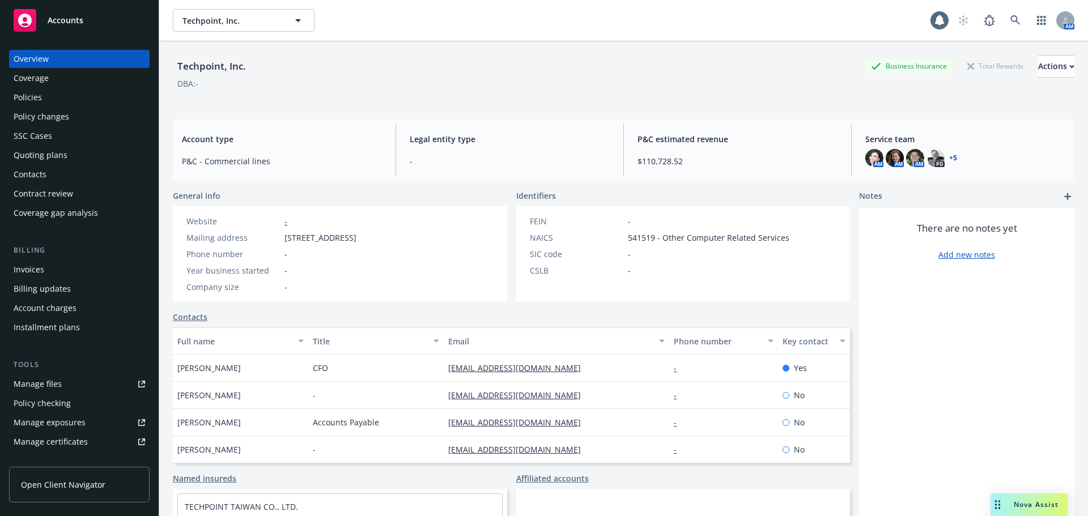
click at [25, 102] on div "Policies" at bounding box center [28, 97] width 28 height 18
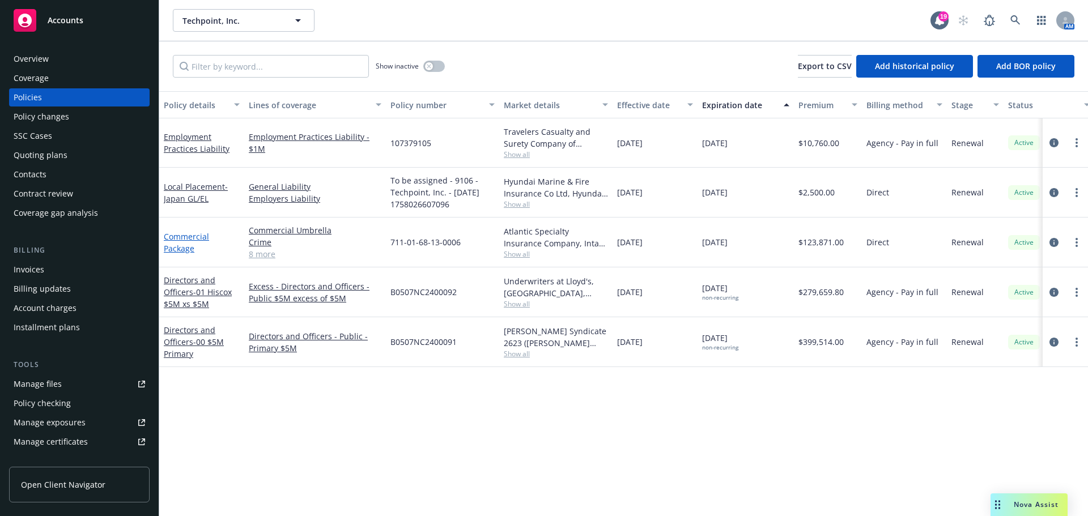
click at [178, 236] on link "Commercial Package" at bounding box center [186, 242] width 45 height 23
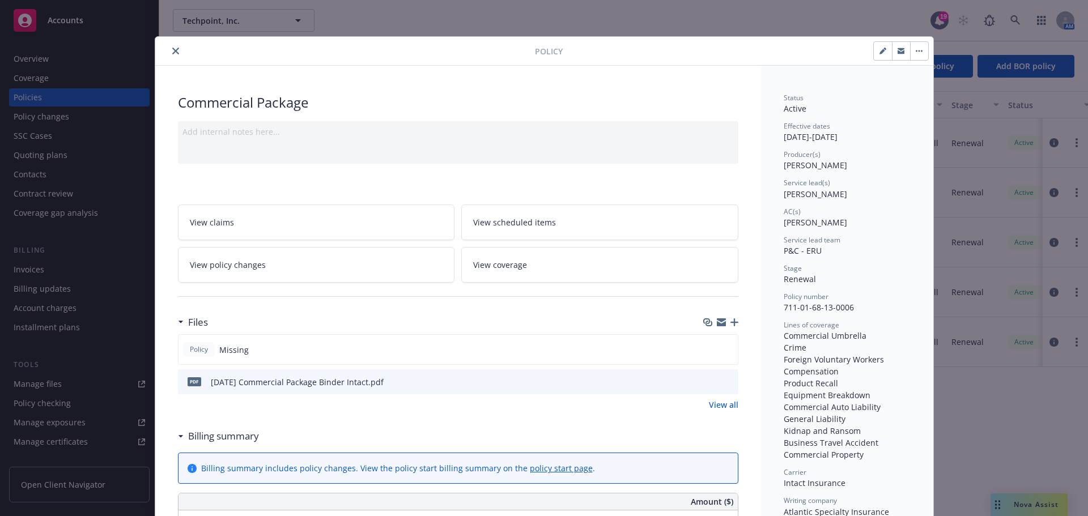
click at [731, 320] on icon "button" at bounding box center [734, 322] width 8 height 8
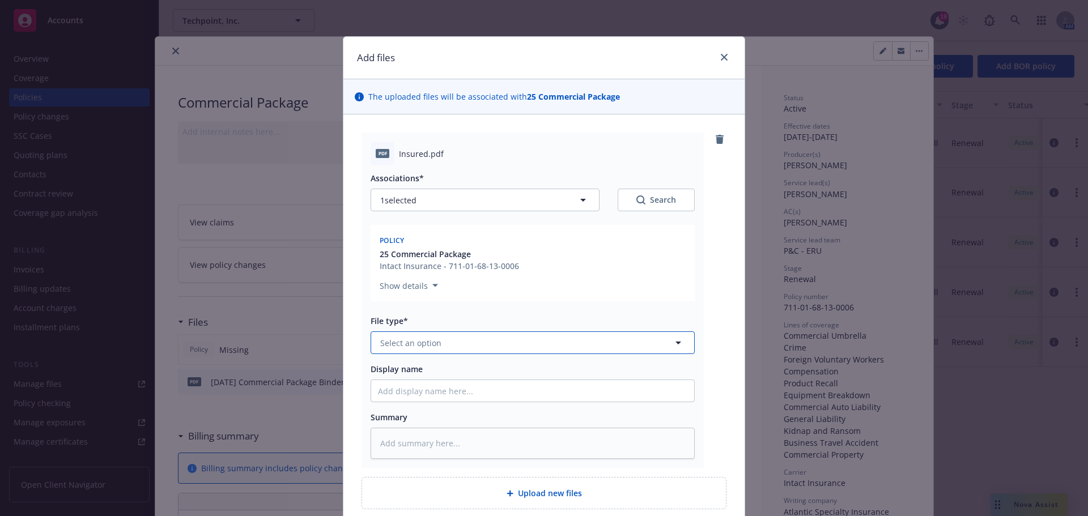
click at [400, 348] on span "Select an option" at bounding box center [410, 343] width 61 height 12
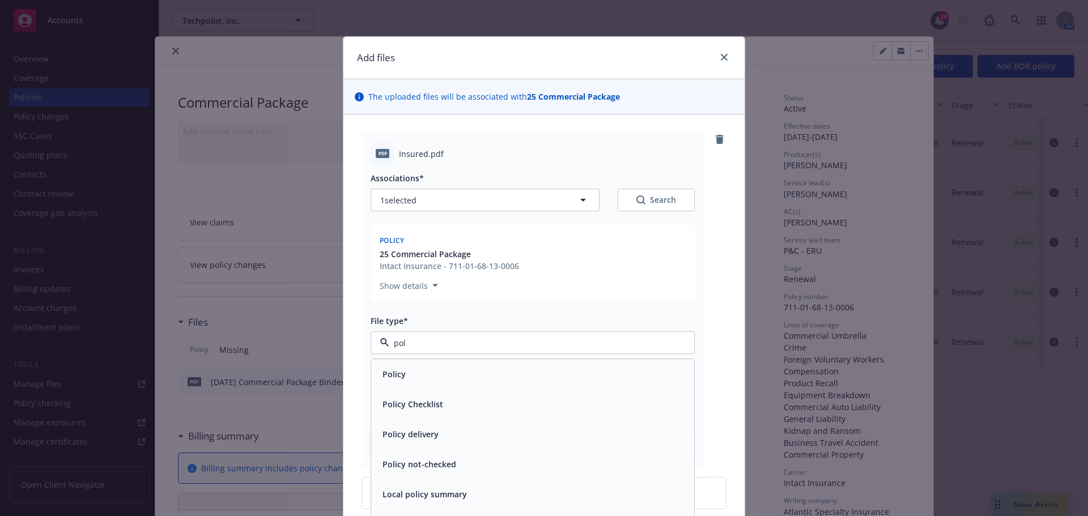
type input "poli"
click at [398, 371] on span "Policy" at bounding box center [393, 374] width 23 height 12
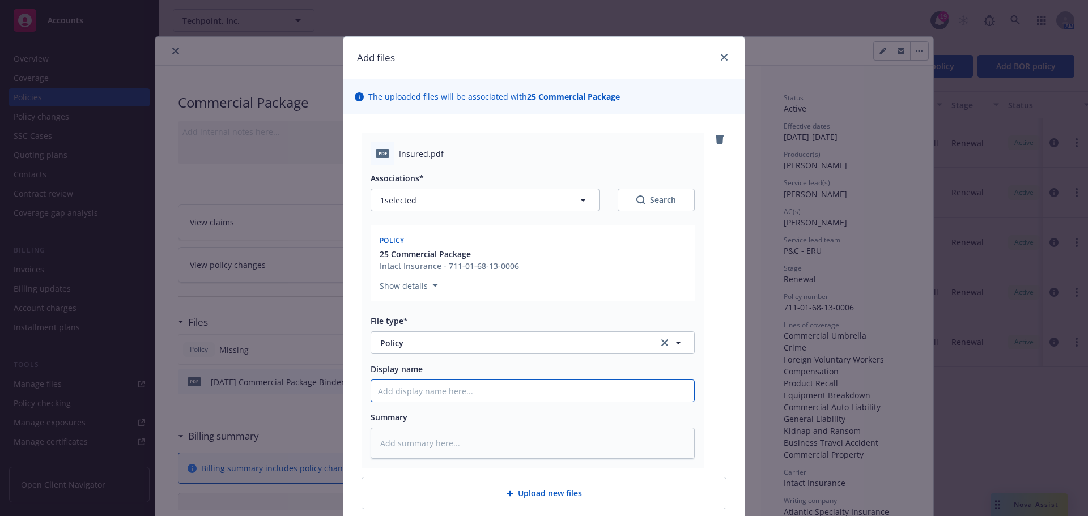
click at [402, 390] on input "Display name" at bounding box center [532, 391] width 323 height 22
type textarea "x"
type input "8"
type textarea "x"
type input "8/"
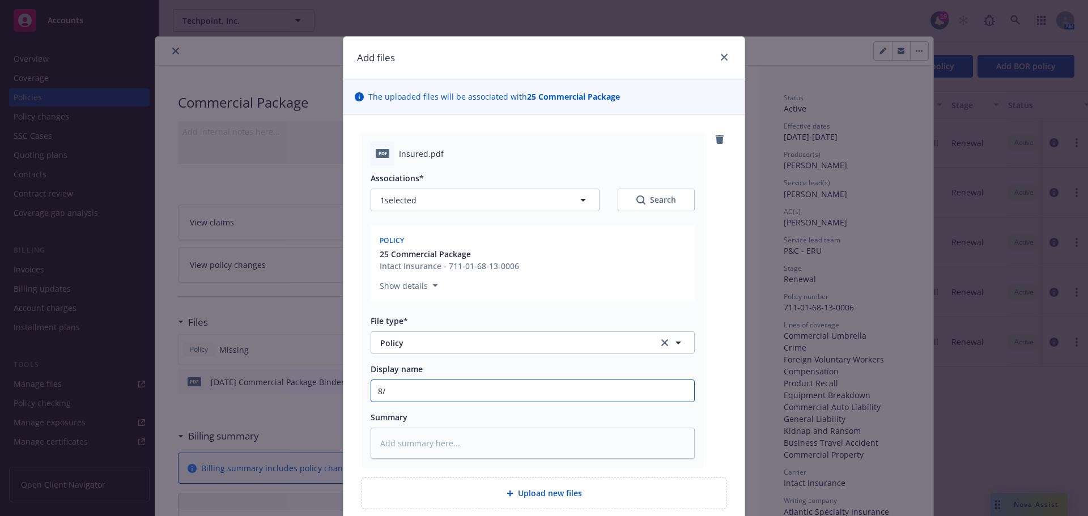
type textarea "x"
type input "8/2"
type textarea "x"
type input "8/21"
type textarea "x"
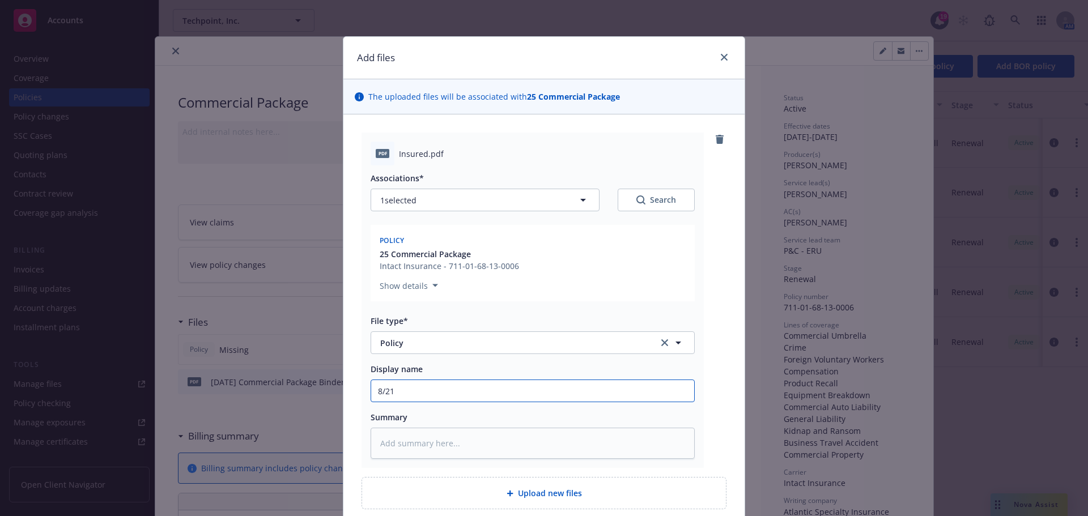
type input "8/21/"
type textarea "x"
type input "8/21/2"
type textarea "x"
type input "8/21/20"
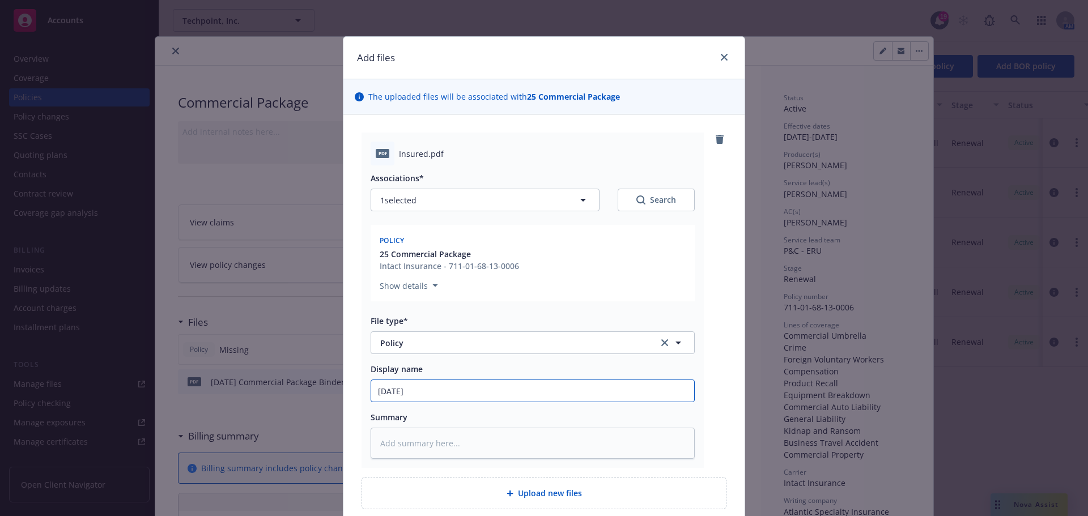
type textarea "x"
type input "8/21/202"
type textarea "x"
type input "8/21/2025"
type textarea "x"
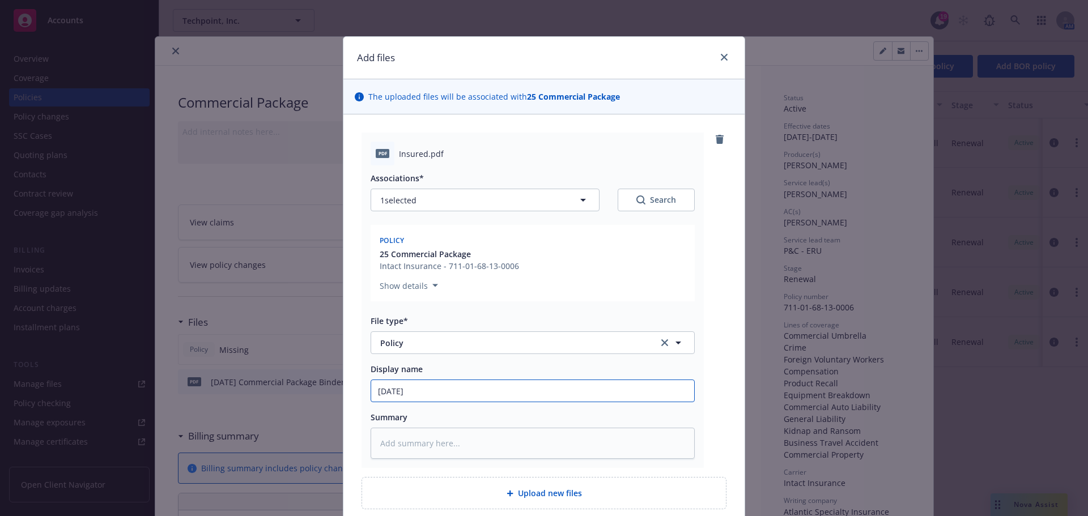
type input "8/21/2025"
type textarea "x"
type input "8/21/2025 C"
type textarea "x"
type input "8/21/2025 Co"
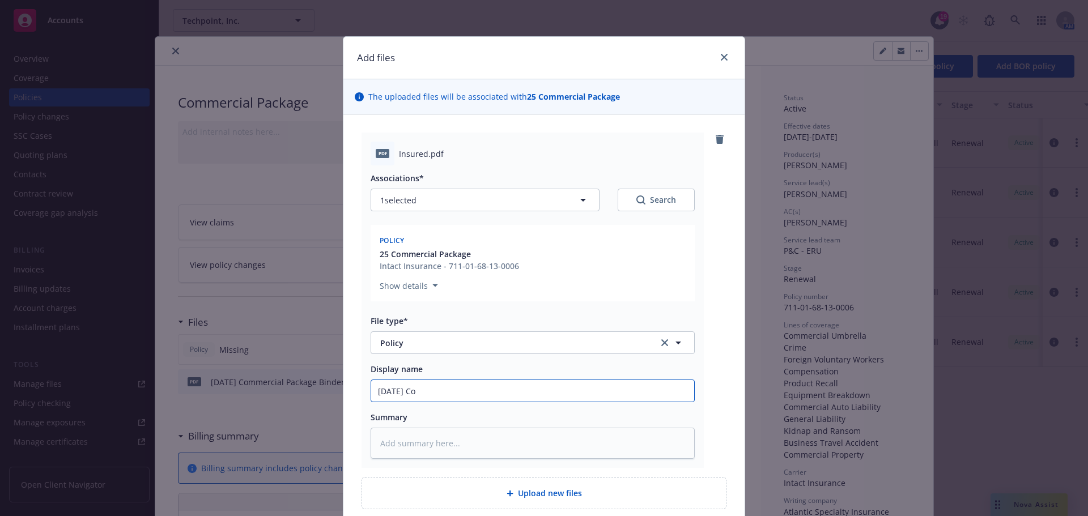
type textarea "x"
type input "8/21/2025 Com"
type textarea "x"
type input "8/21/2025 Comm"
type textarea "x"
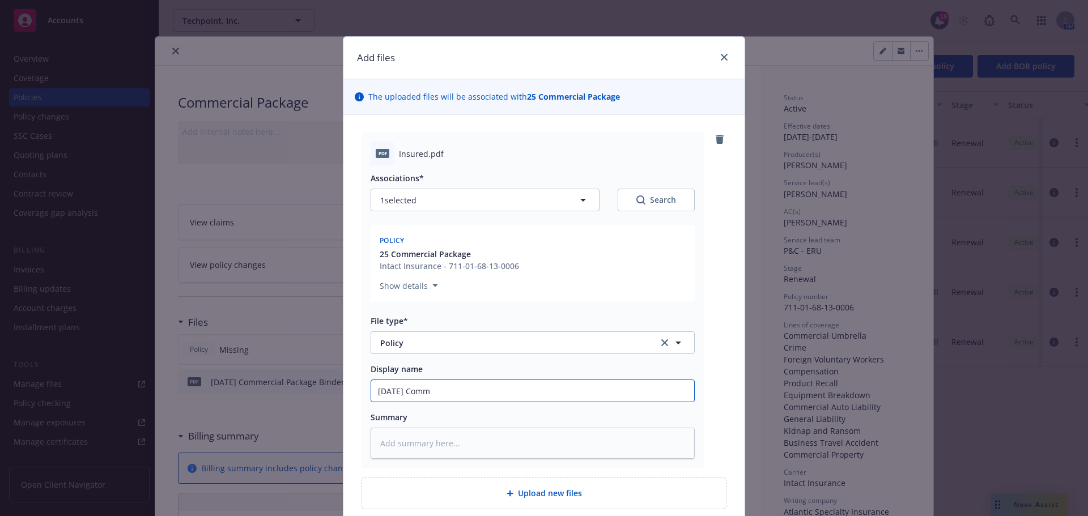
type input "8/21/2025 Comme"
type textarea "x"
type input "8/21/2025 Commer"
type textarea "x"
type input "8/21/2025 Commerc"
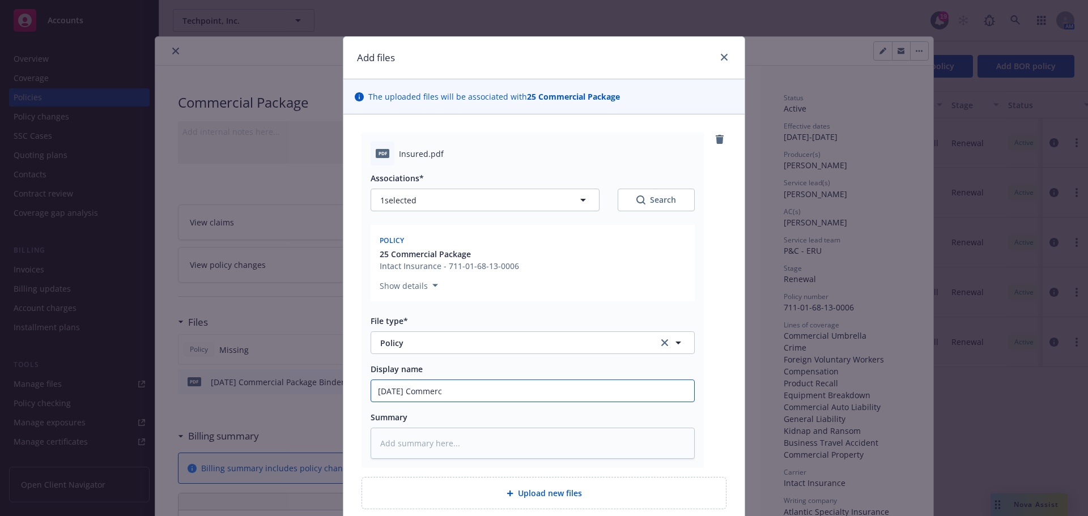
type textarea "x"
type input "8/21/2025 Commerci"
type textarea "x"
type input "8/21/2025 Commercia"
type textarea "x"
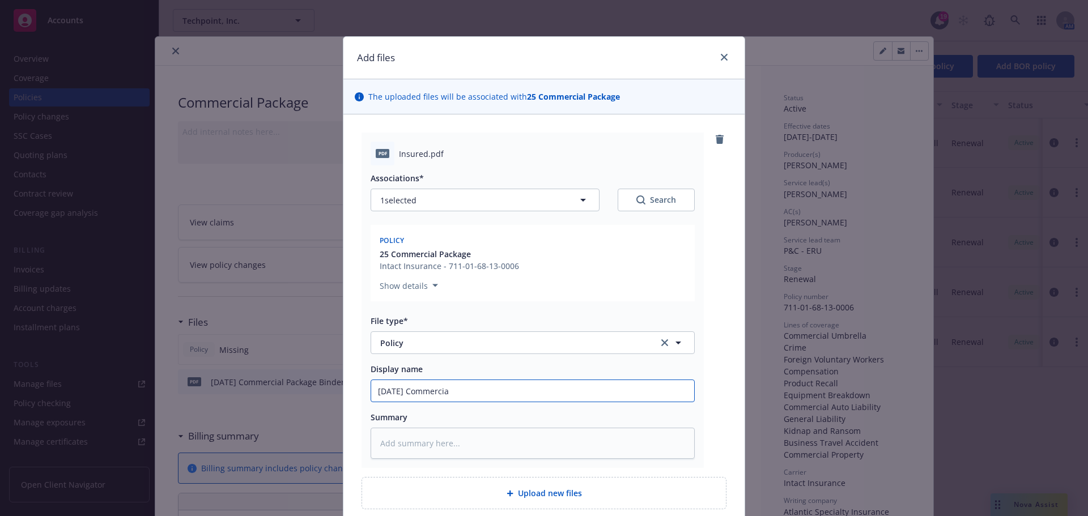
type input "8/21/2025 Commercial"
type textarea "x"
type input "8/21/2025 Commercial"
type textarea "x"
type input "8/21/2025 Commercial P"
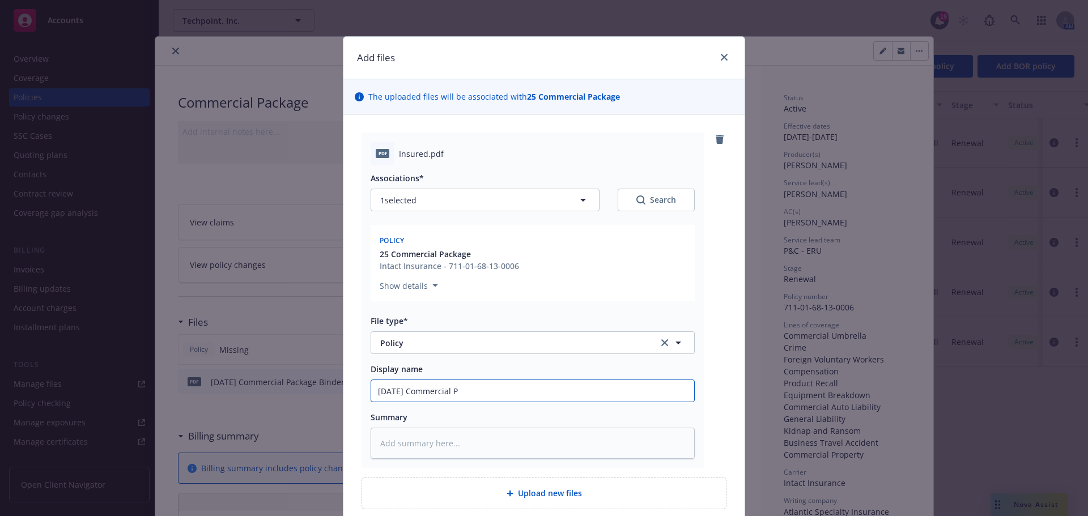
type textarea "x"
type input "8/21/2025 Commercial Pa"
type textarea "x"
type input "8/21/2025 Commercial Pac"
type textarea "x"
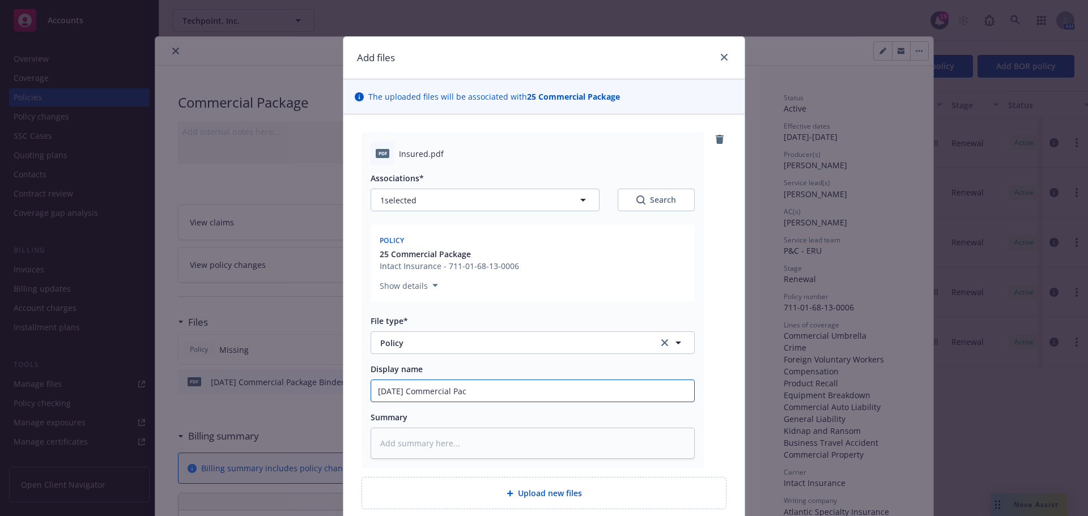
type input "8/21/2025 Commercial Pack"
type textarea "x"
type input "8/21/2025 Commercial Packa"
type textarea "x"
type input "8/21/2025 Commercial Packag"
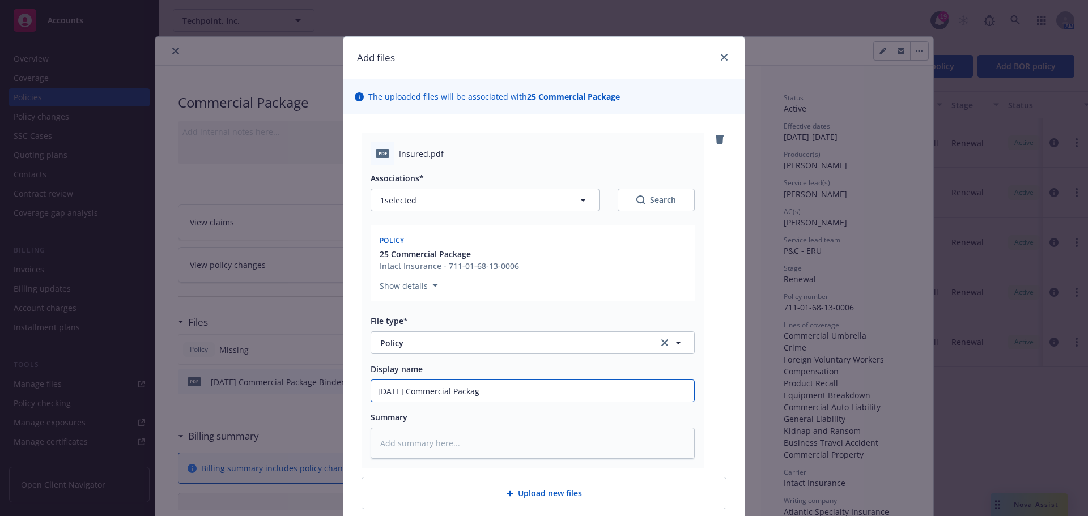
type textarea "x"
type input "8/21/2025 Commercial Package"
type textarea "x"
type input "8/21/2025 Commercial Package"
type textarea "x"
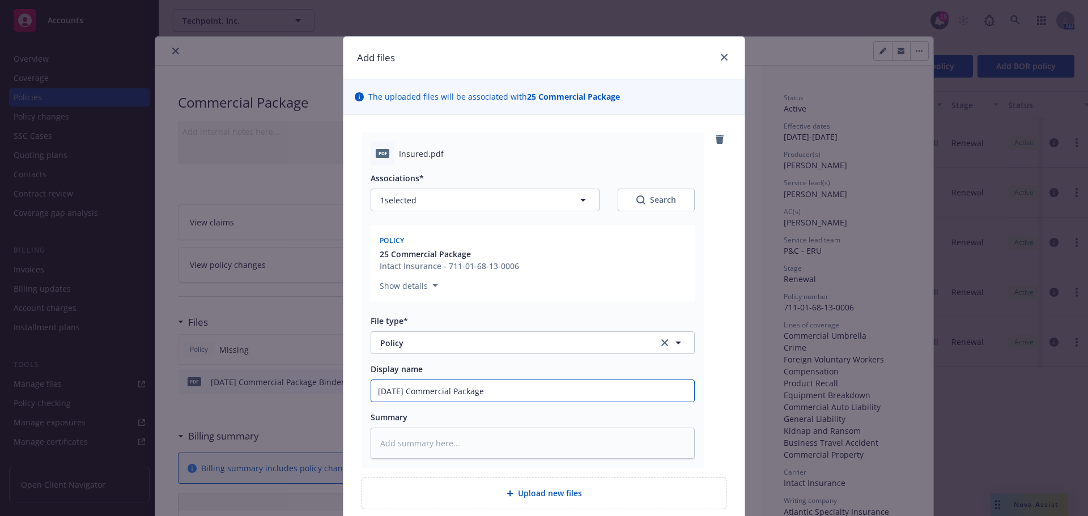
type input "8/21/2025 Commercial Package I"
type textarea "x"
type input "8/21/2025 Commercial Package In"
type textarea "x"
type input "8/21/2025 Commercial Package Int"
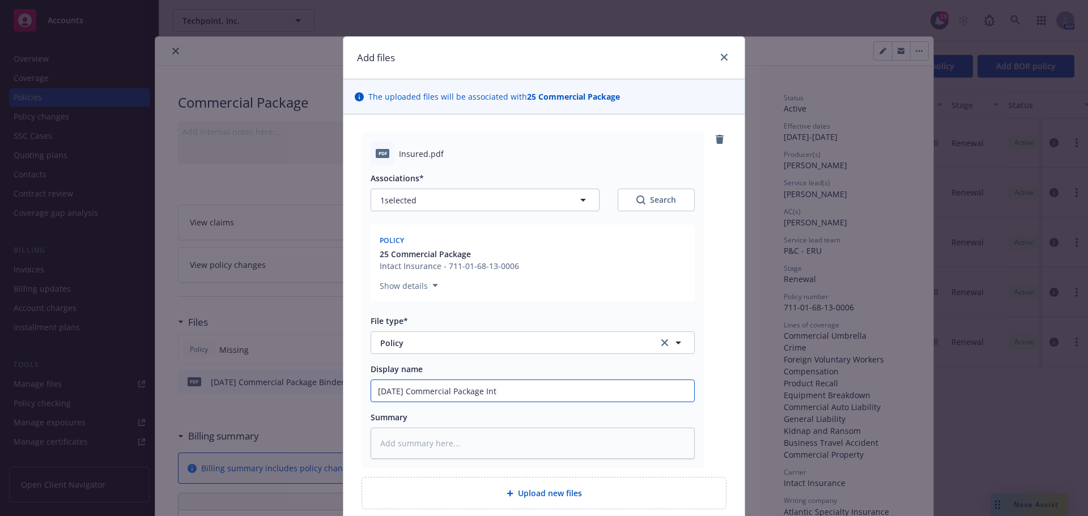
type textarea "x"
type input "8/21/2025 Commercial Package Inta"
type textarea "x"
type input "8/21/2025 Commercial Package Intac"
type textarea "x"
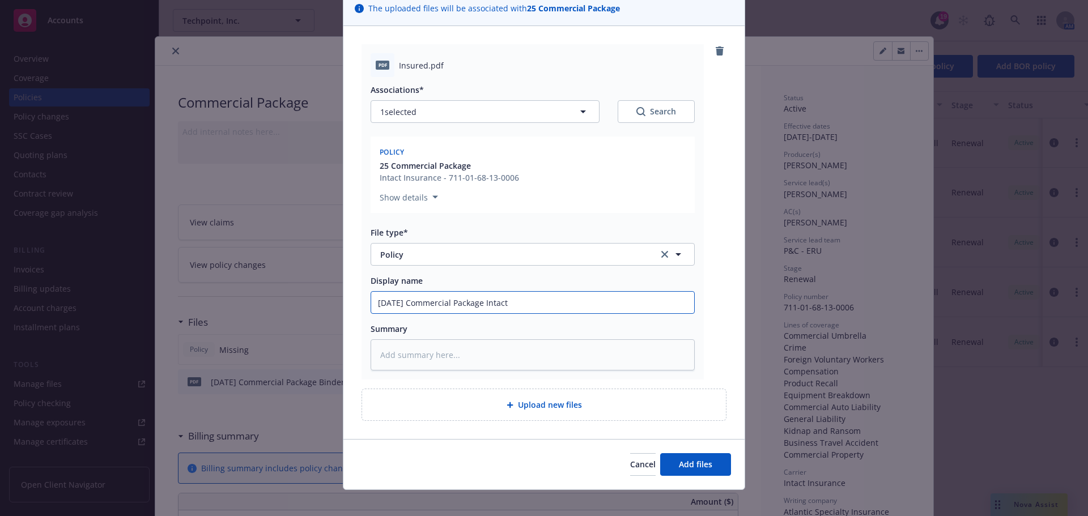
scroll to position [99, 0]
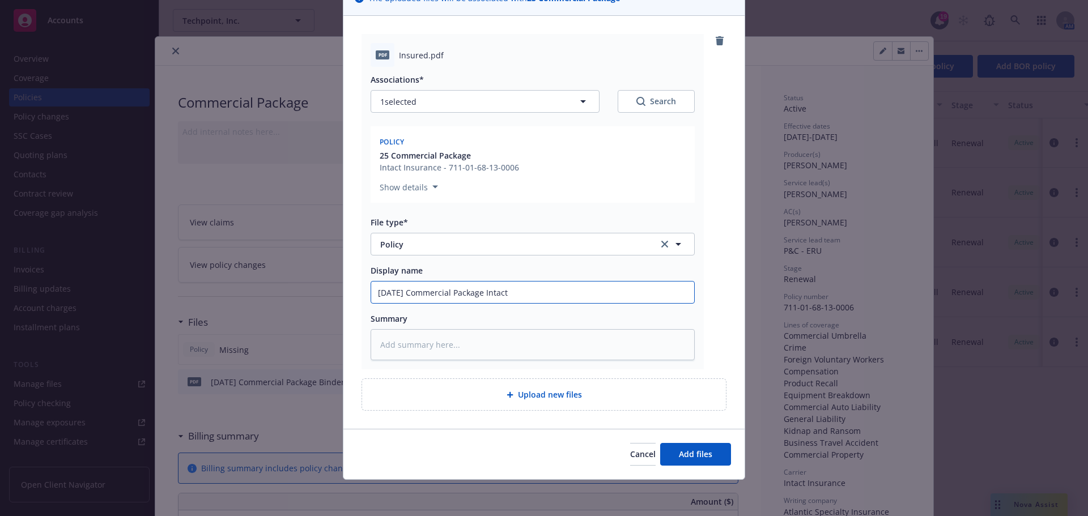
type input "8/21/2025 Commercial Package Intact"
type textarea "x"
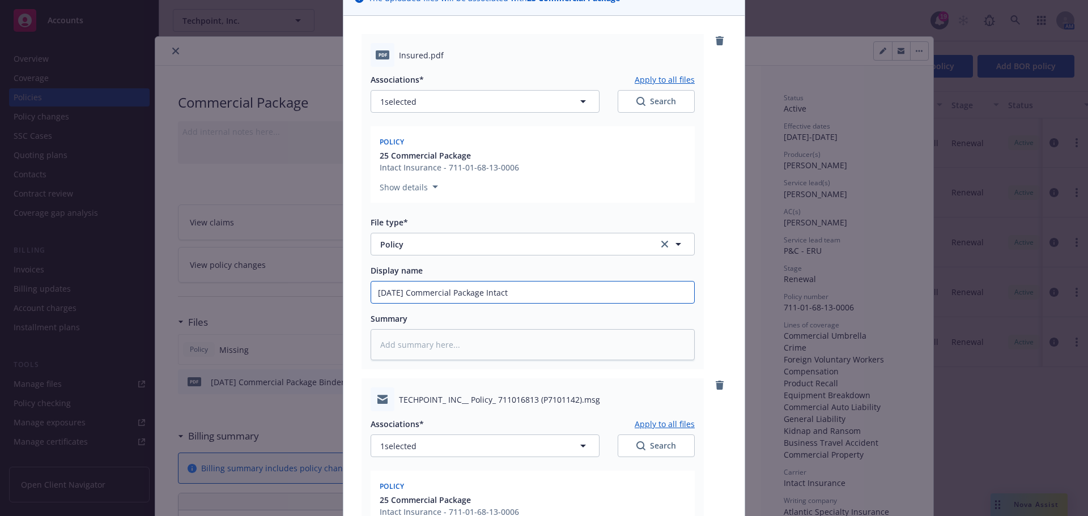
scroll to position [382, 0]
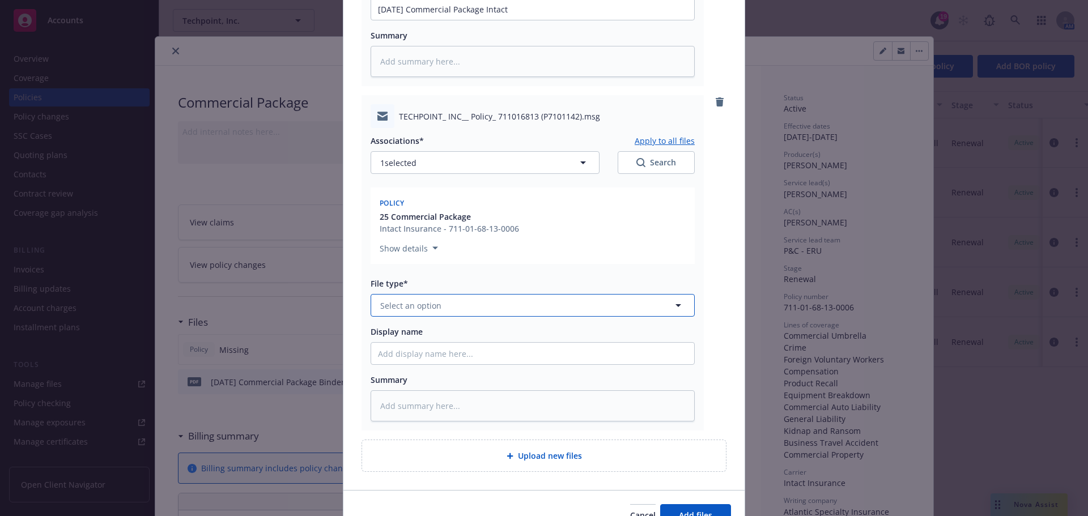
click at [417, 309] on span "Select an option" at bounding box center [410, 306] width 61 height 12
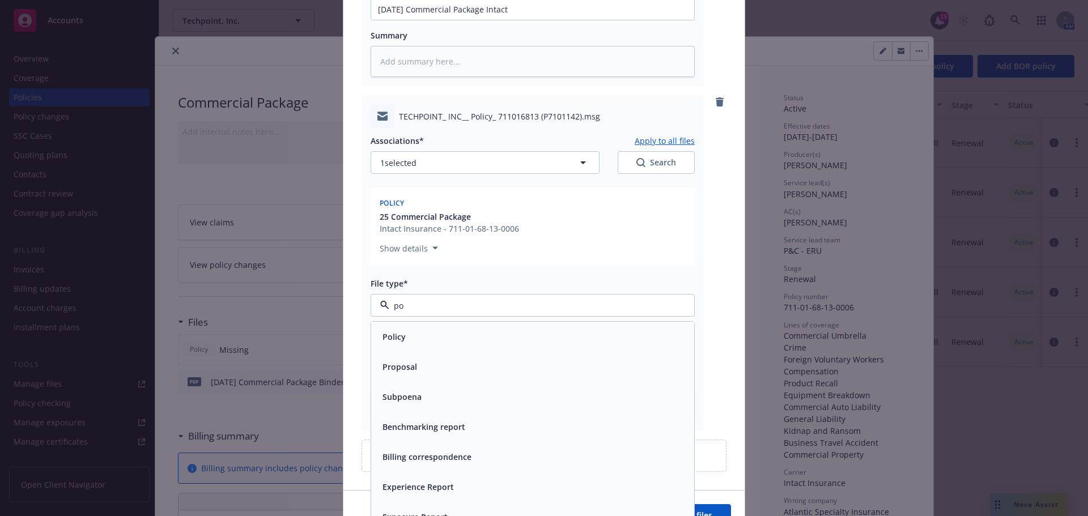
type input "p"
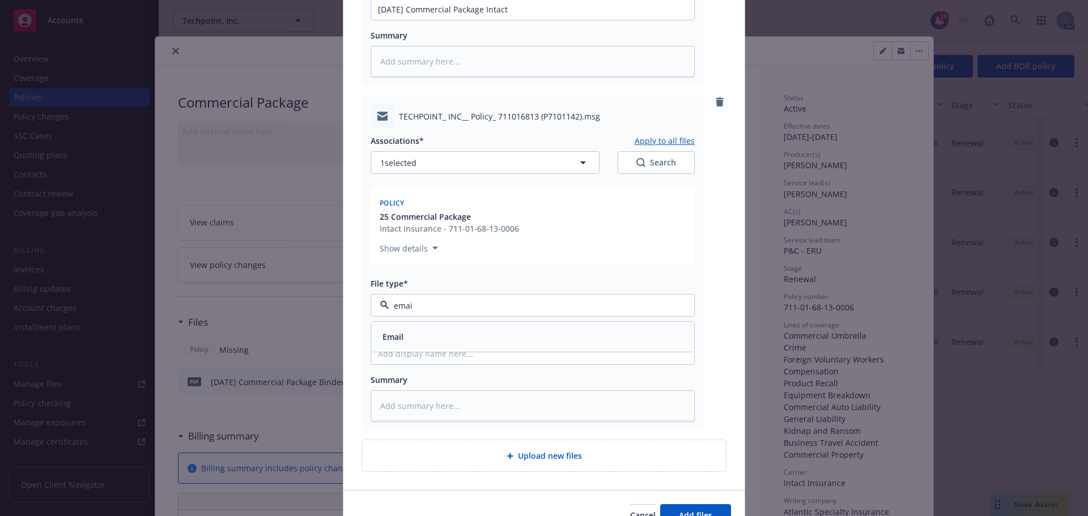
type input "email"
click at [420, 341] on div "Email" at bounding box center [532, 337] width 309 height 16
click at [383, 349] on input "Display name" at bounding box center [532, 354] width 323 height 22
type textarea "x"
type input "8"
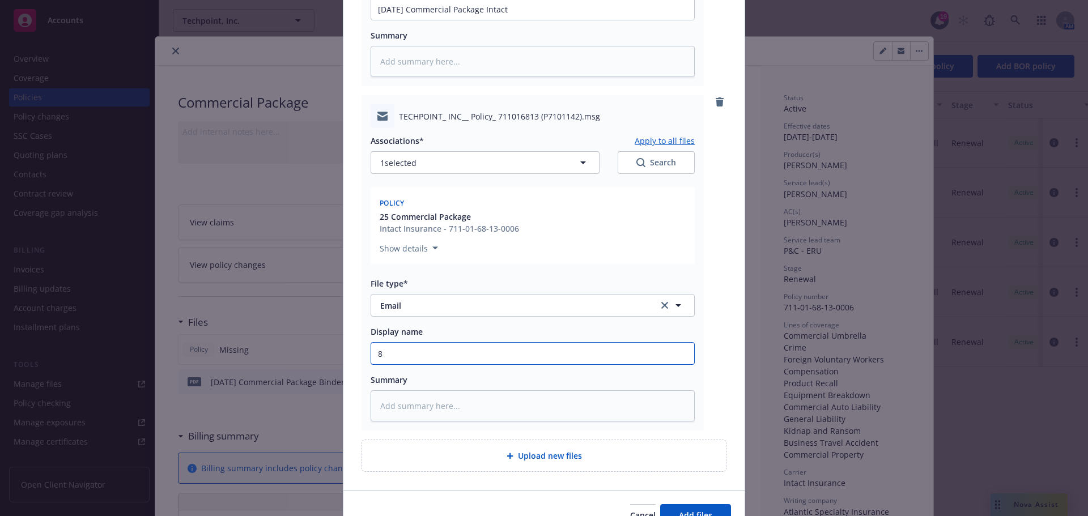
type textarea "x"
type input "8/"
type textarea "x"
type input "8/2"
type textarea "x"
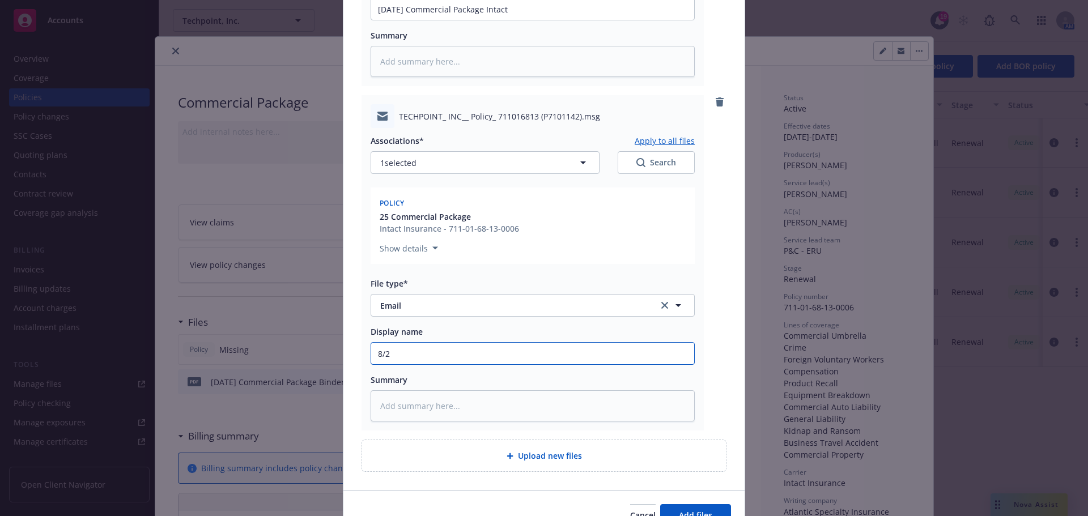
type input "8/21"
type textarea "x"
type input "8/21/"
type textarea "x"
type input "8/21/20"
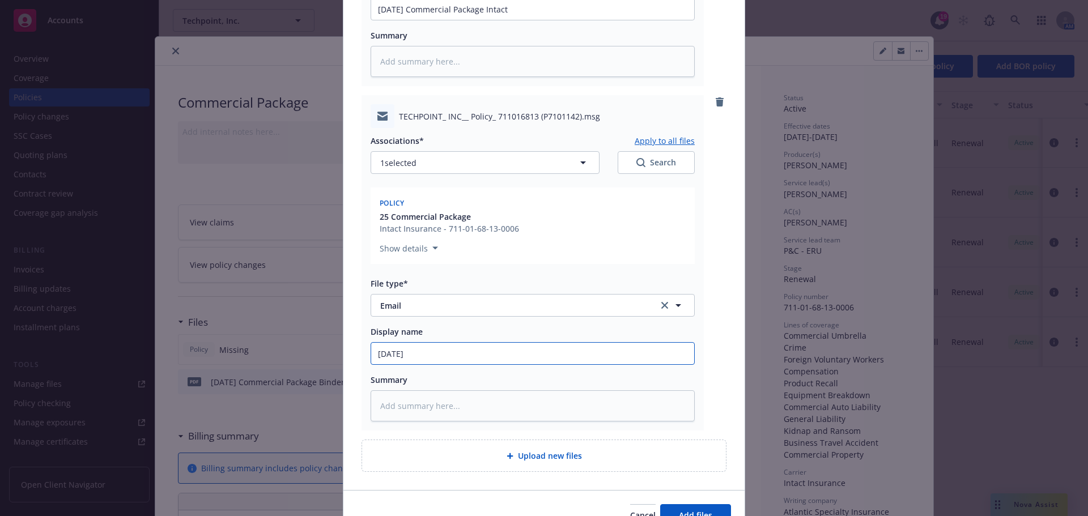
type textarea "x"
type input "8/21/202"
type textarea "x"
type input "8/21/2025"
type textarea "x"
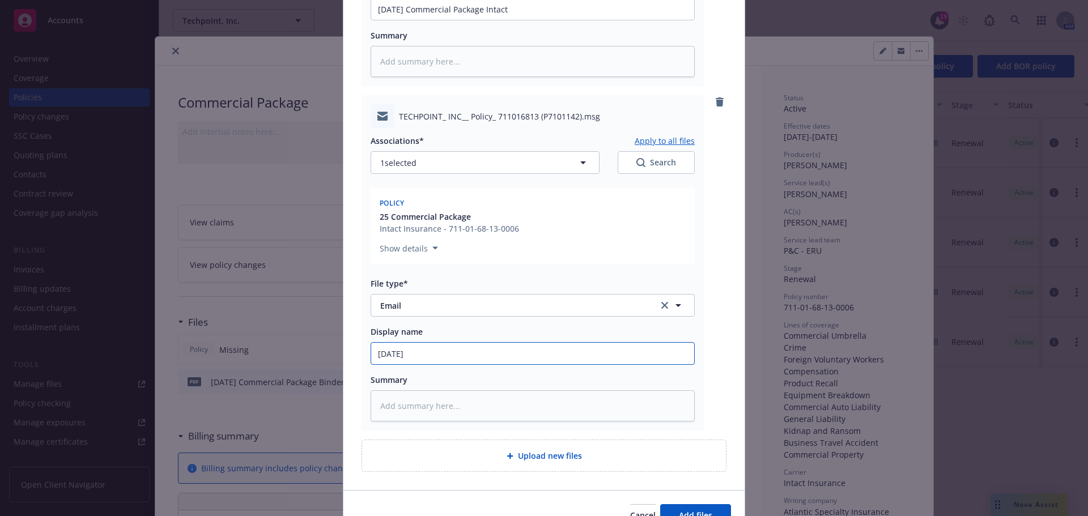
type input "8/21/2025"
type textarea "x"
type input "8/21/2025 C"
type textarea "x"
type input "8/21/2025 Co"
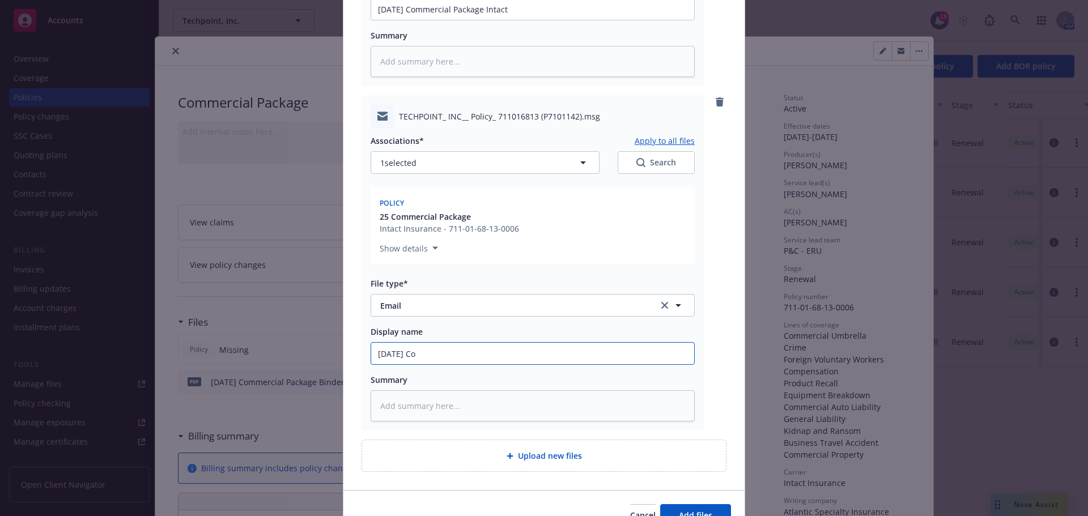
type textarea "x"
type input "8/21/2025 Com"
type textarea "x"
type input "8/21/2025 Comm"
type textarea "x"
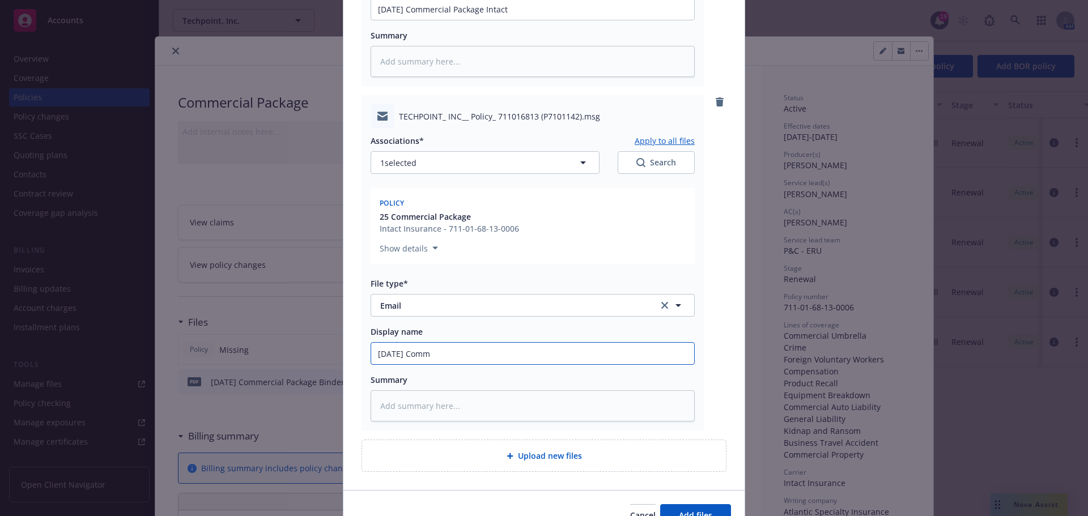
type input "8/21/2025 Comme"
type textarea "x"
type input "8/21/2025 Commer"
type textarea "x"
type input "8/21/2025 Commerc"
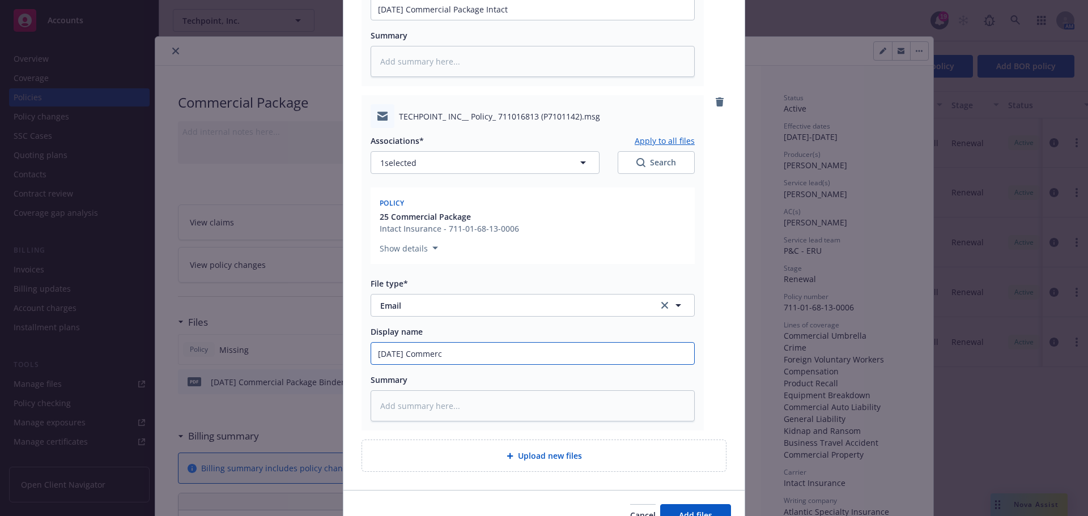
type textarea "x"
type input "8/21/2025 Commerci"
type textarea "x"
type input "8/21/2025 Commercia"
type textarea "x"
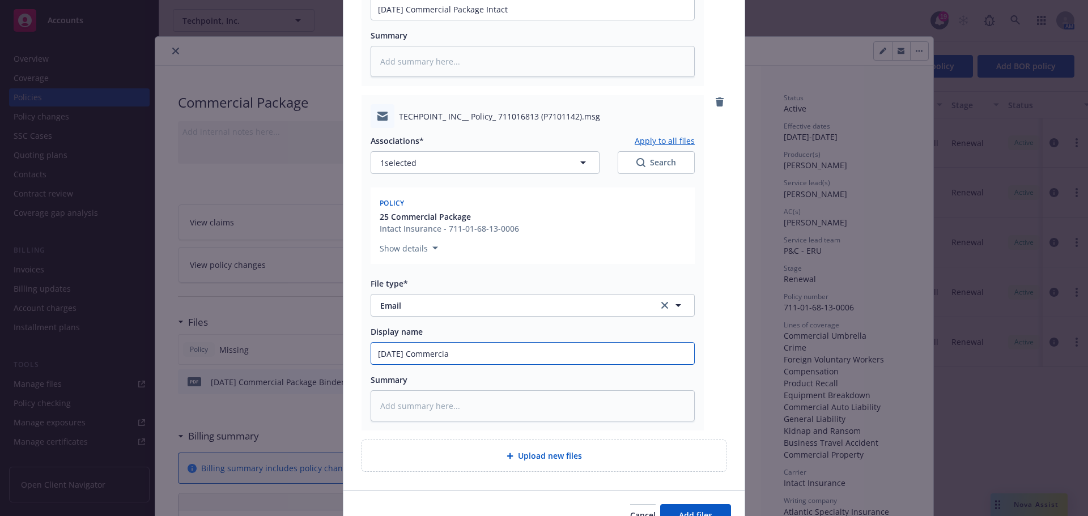
type input "8/21/2025 Commercial"
type textarea "x"
type input "8/21/2025 Commercial"
type textarea "x"
type input "8/21/2025 Commercial P"
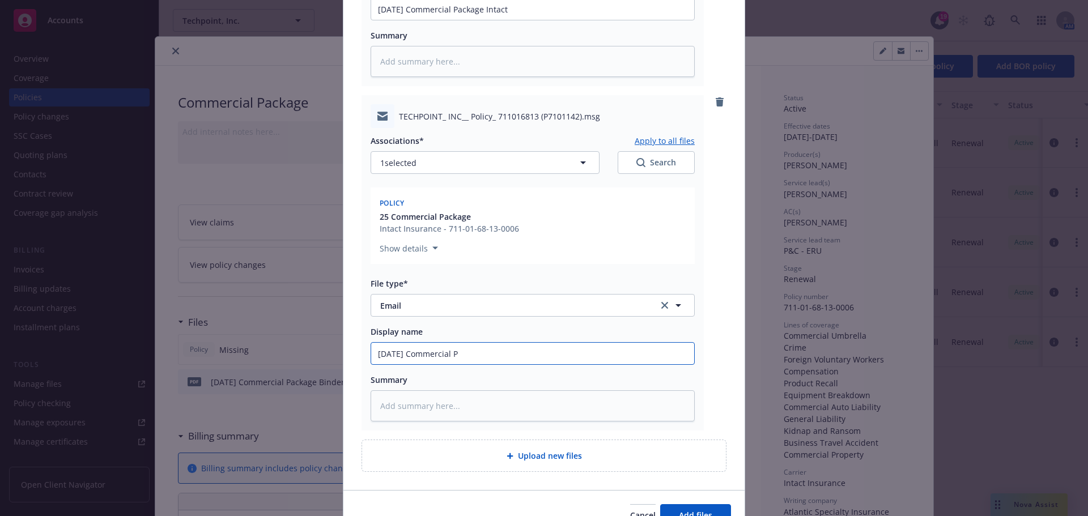
type textarea "x"
type input "8/21/2025 Commercial Pa"
type textarea "x"
type input "8/21/2025 Commercial Pac"
type textarea "x"
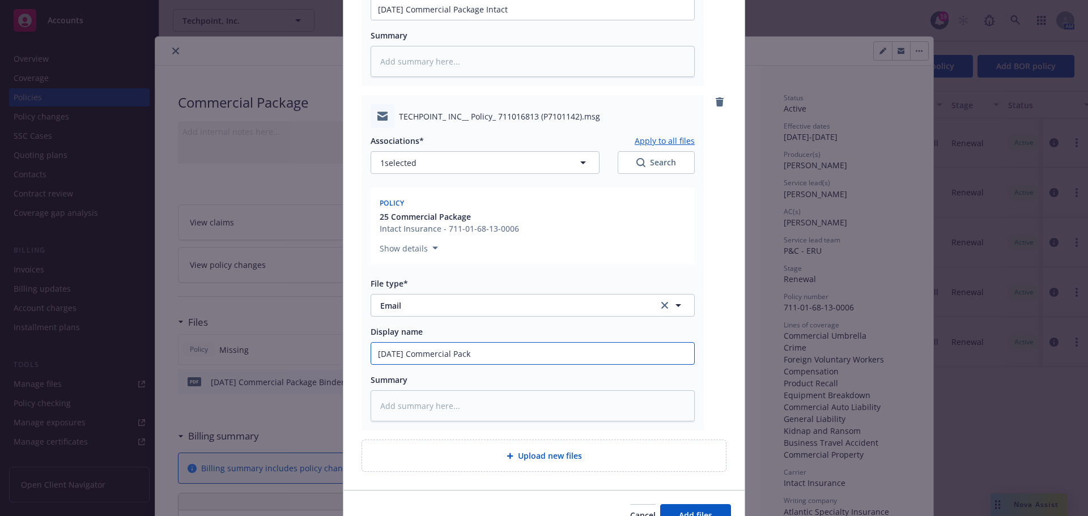
type input "8/21/2025 Commercial Packa"
type textarea "x"
type input "8/21/2025 Commercial Packag"
type textarea "x"
type input "8/21/2025 Commercial Package"
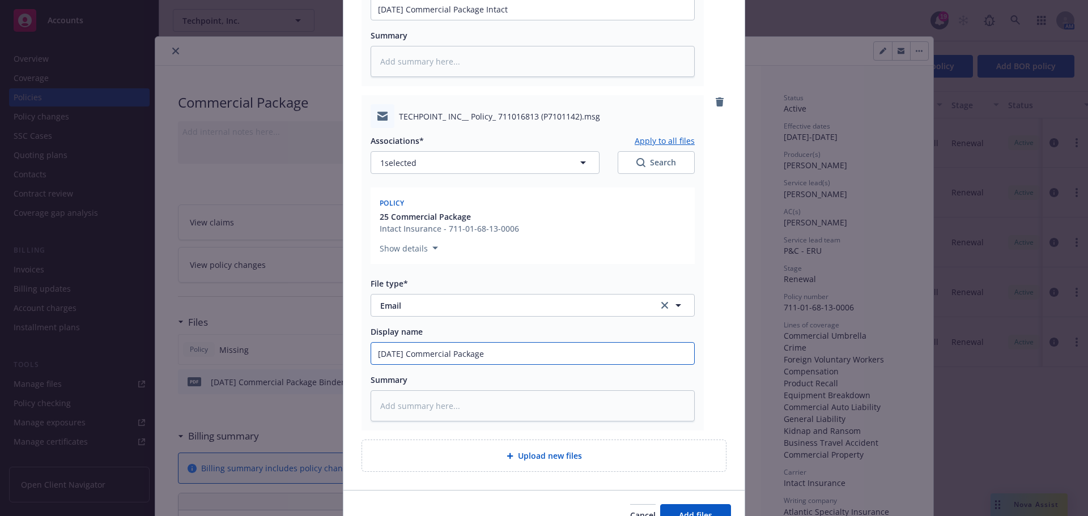
type textarea "x"
type input "8/21/2025 Commercial Package"
type textarea "x"
type input "8/21/2025 Commercial Package I"
type textarea "x"
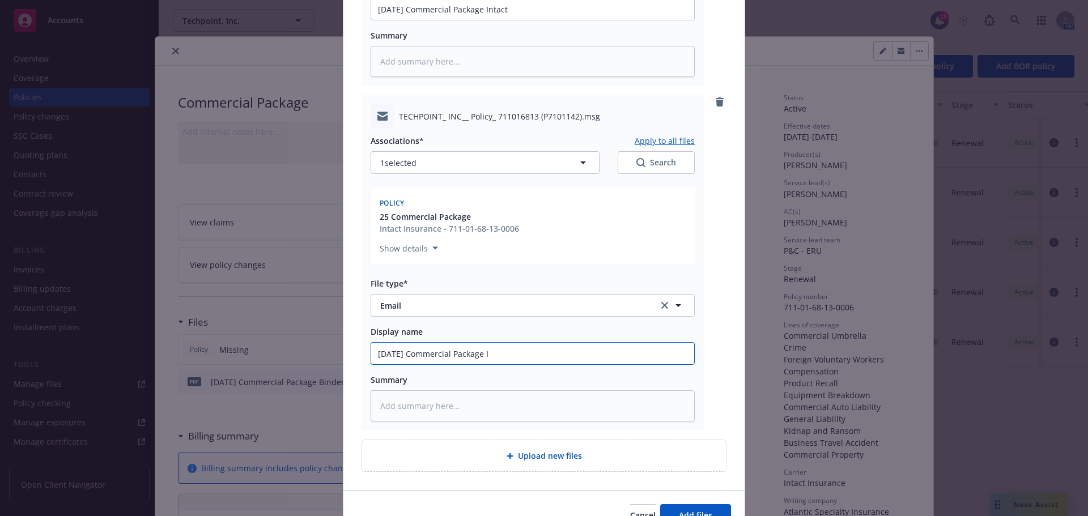
type input "8/21/2025 Commercial Package In"
type textarea "x"
type input "8/21/2025 Commercial Package Int"
type textarea "x"
type input "8/21/2025 Commercial Package In"
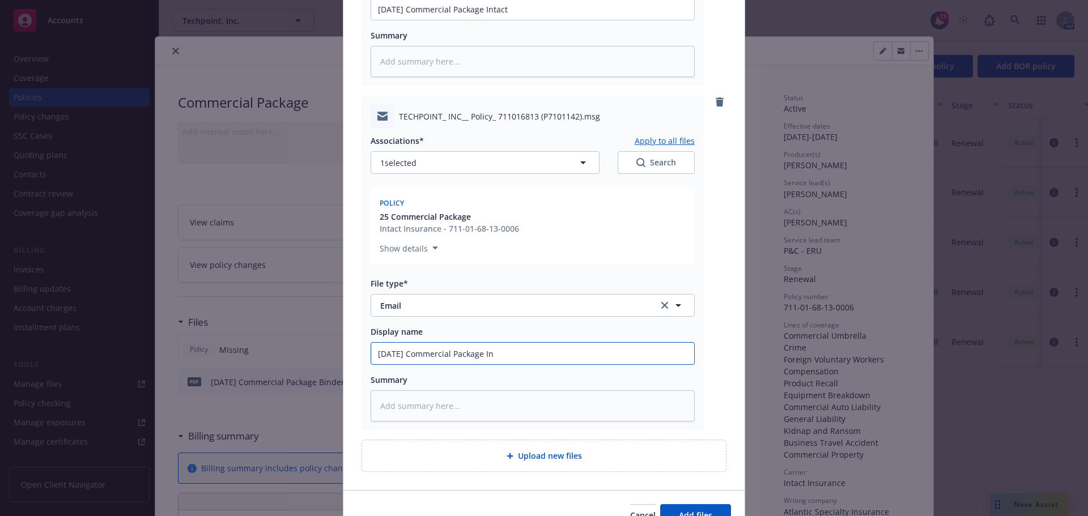
type textarea "x"
type input "8/21/2025 Commercial Package I"
type textarea "x"
type input "8/21/2025 Commercial Package"
click at [489, 7] on input "8/21/2025 Commercial Package Intact" at bounding box center [532, 9] width 323 height 22
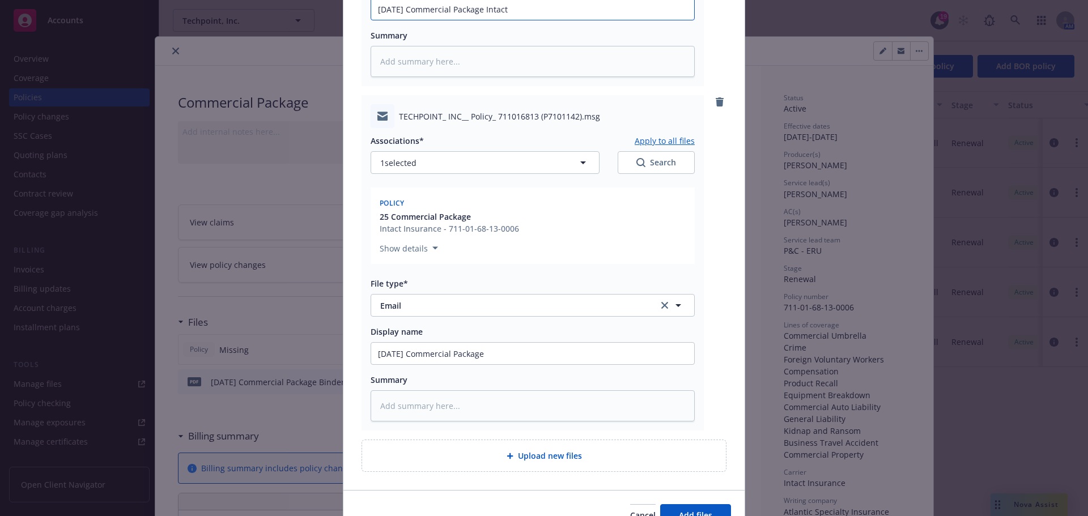
type textarea "x"
type input "8/21/2025 Commercial Package Intact"
type textarea "x"
type input "8/21/2025 Commercial Package P Intact"
type textarea "x"
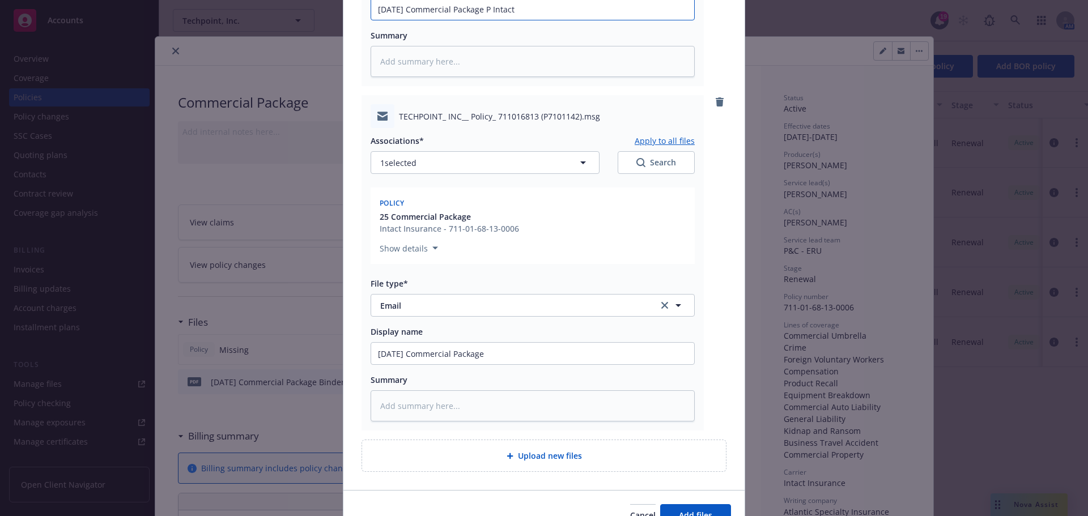
type input "8/21/2025 Commercial Package Po Intact"
type textarea "x"
type input "8/21/2025 Commercial Package Pol Intact"
type textarea "x"
type input "8/21/2025 Commercial Package Poli Intact"
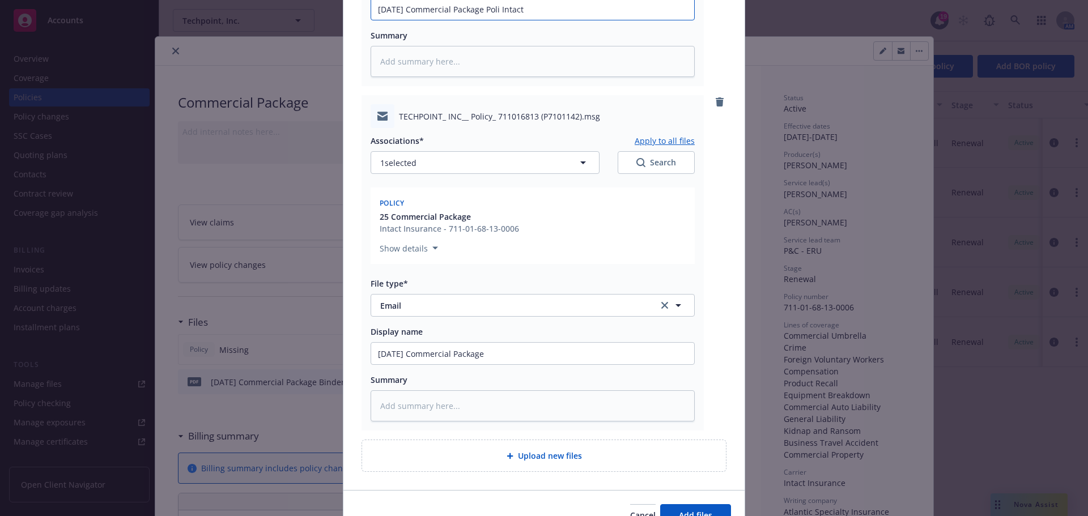
type textarea "x"
type input "8/21/2025 Commercial Package Polic Intact"
type textarea "x"
type input "8/21/2025 Commercial Package Policy Intact"
click at [498, 357] on input "8/21/2025 Commercial Package" at bounding box center [532, 354] width 323 height 22
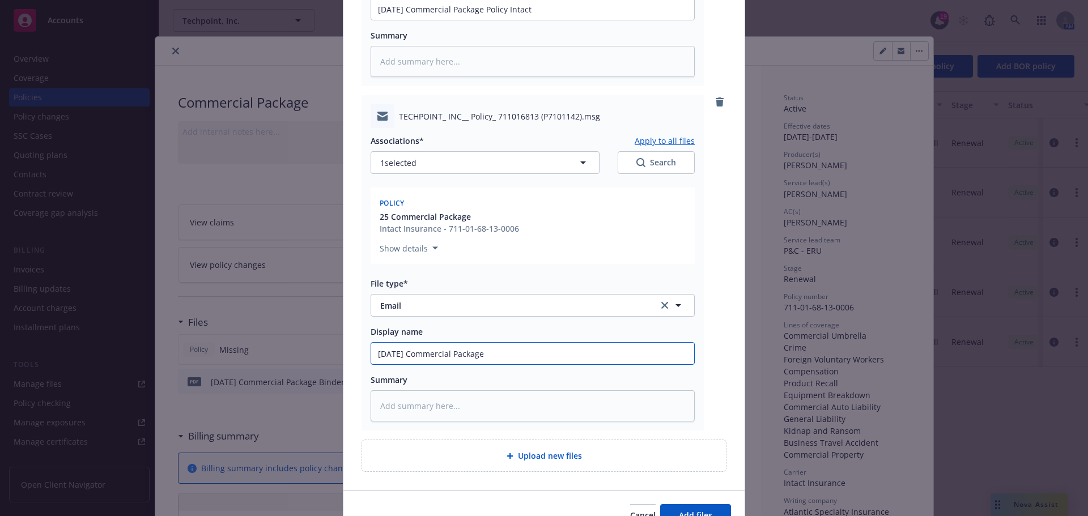
type textarea "x"
type input "8/21/2025 Commercial Package P"
type textarea "x"
type input "8/21/2025 Commercial Package Po"
type textarea "x"
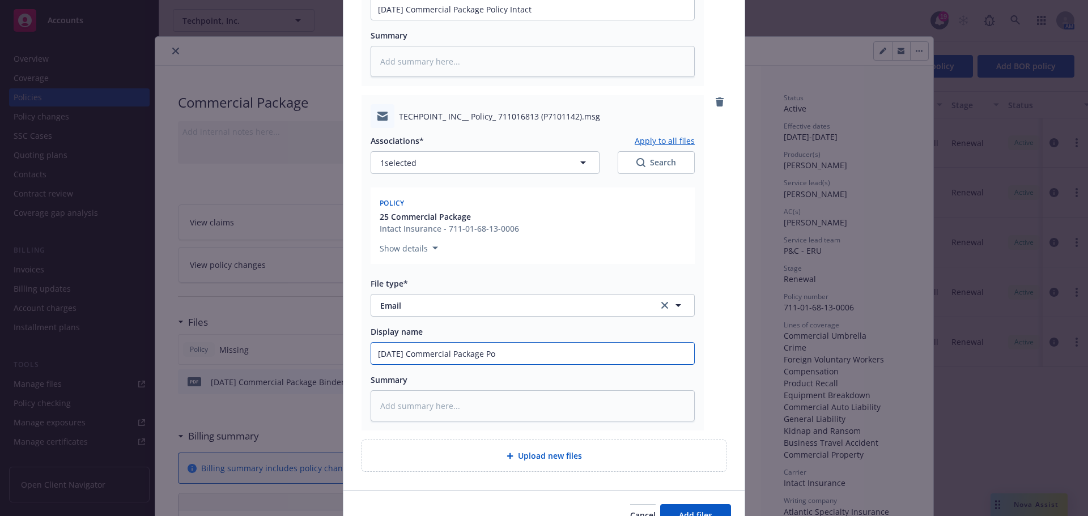
type input "8/21/2025 Commercial Package Pol"
type textarea "x"
type input "8/21/2025 Commercial Package Poli"
type textarea "x"
type input "8/21/2025 Commercial Package Polic"
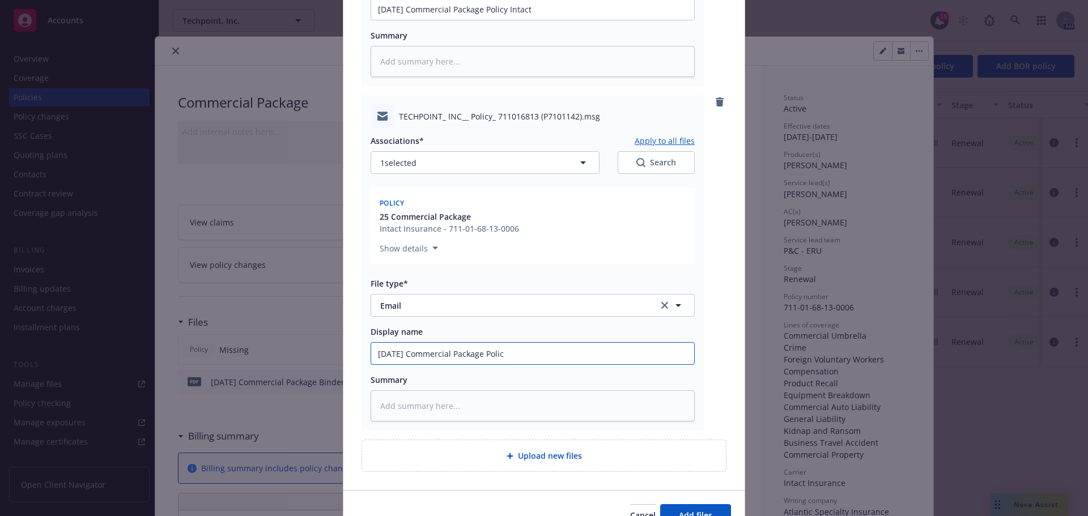
type textarea "x"
type input "8/21/2025 Commercial Package Policy"
type textarea "x"
type input "8/21/2025 Commercial Package Policy"
type textarea "x"
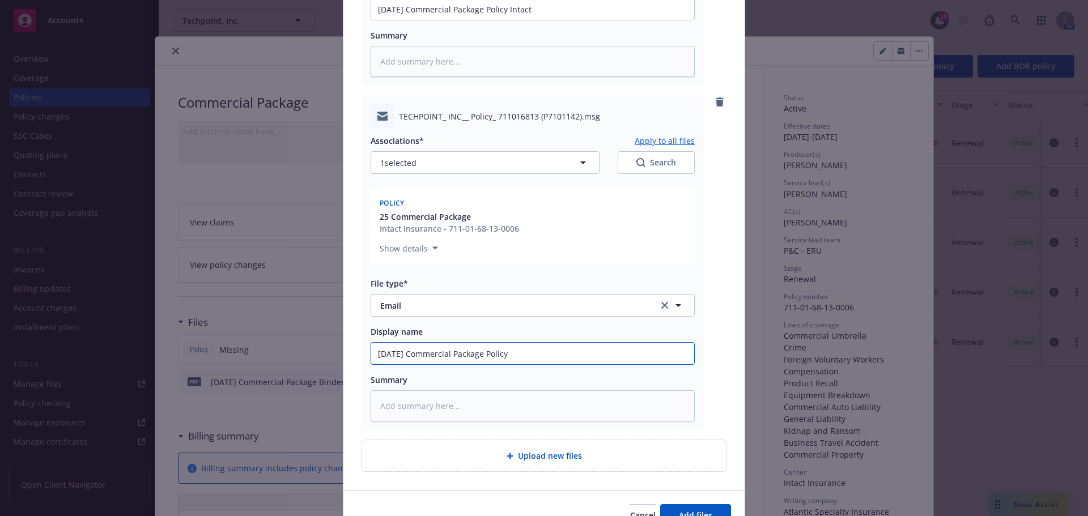
type input "8/21/2025 Commercial Package Policy I"
type textarea "x"
type input "8/21/2025 Commercial Package Policy In"
type textarea "x"
type input "8/21/2025 Commercial Package Policy Int"
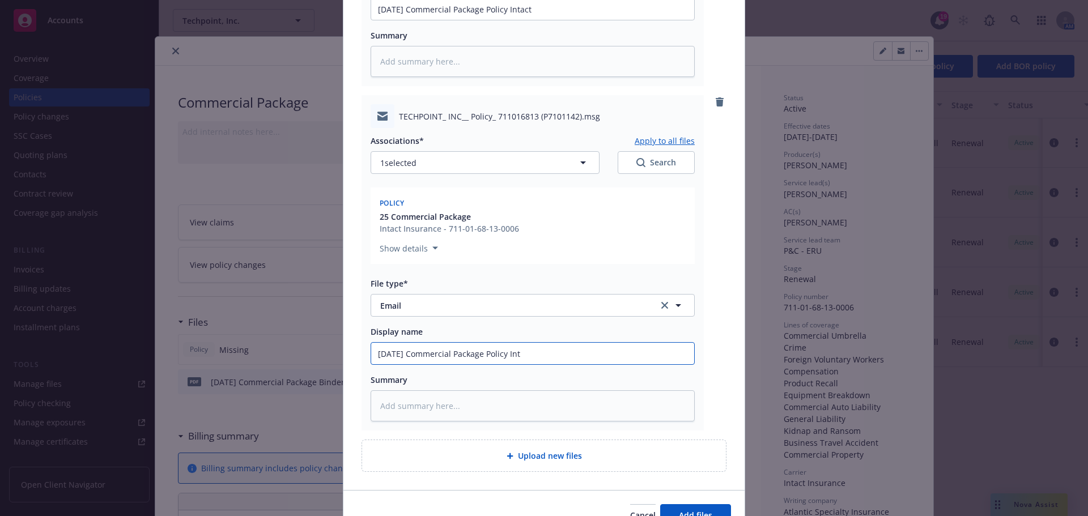
type textarea "x"
type input "8/21/2025 Commercial Package Policy Inta"
type textarea "x"
type input "8/21/2025 Commercial Package Policy Intac"
type textarea "x"
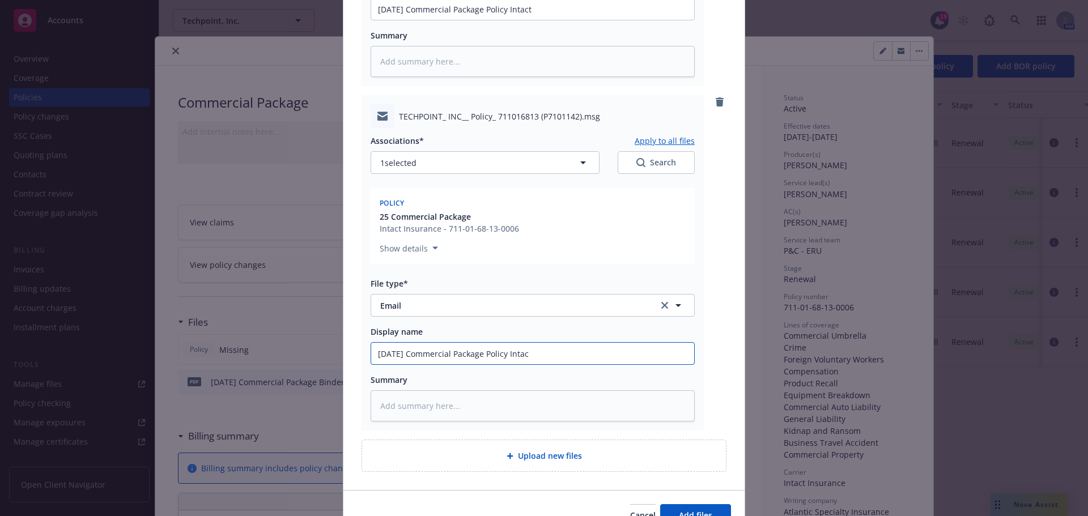
type input "8/21/2025 Commercial Package Policy Intact"
type textarea "x"
type input "8/21/2025 Commercial Package Policy Intact"
type textarea "x"
type input "8/21/2025 Commercial Package Policy Intact -"
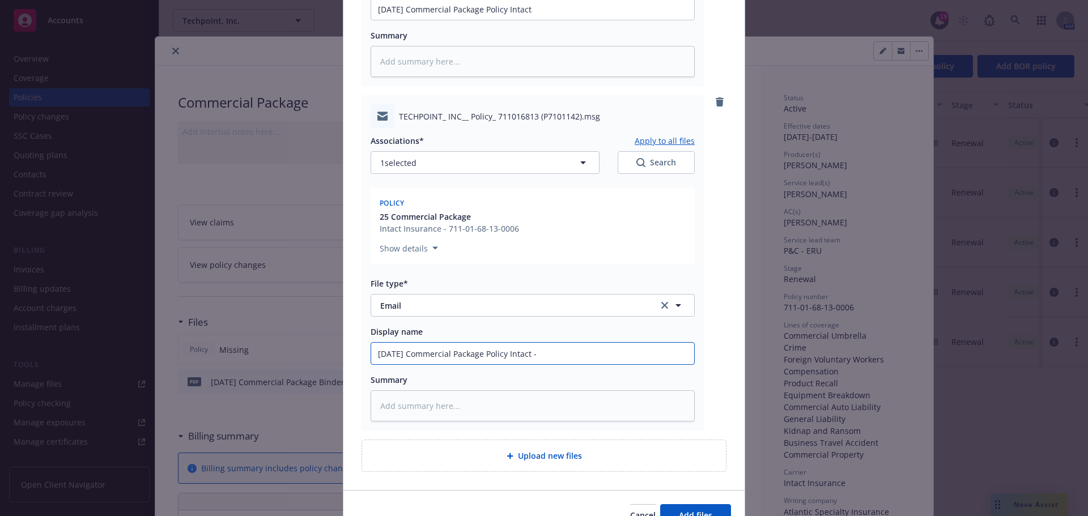
type textarea "x"
type input "8/21/2025 Commercial Package Policy Intact -"
type textarea "x"
type input "8/21/2025 Commercial Package Policy Intact - p"
type textarea "x"
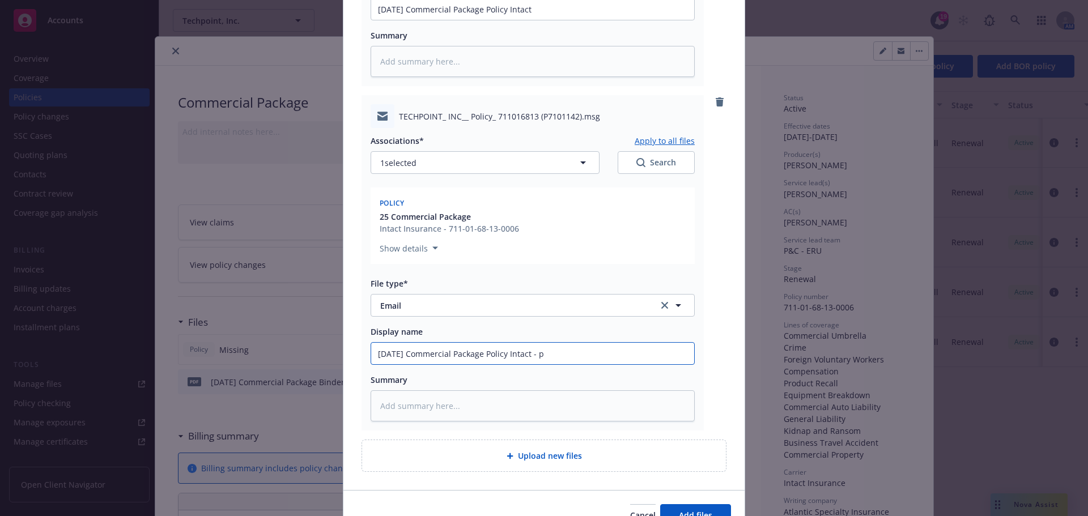
type input "8/21/2025 Commercial Package Policy Intact - po"
type textarea "x"
type input "8/21/2025 Commercial Package Policy Intact - pol"
type textarea "x"
type input "8/21/2025 Commercial Package Policy Intact - poli"
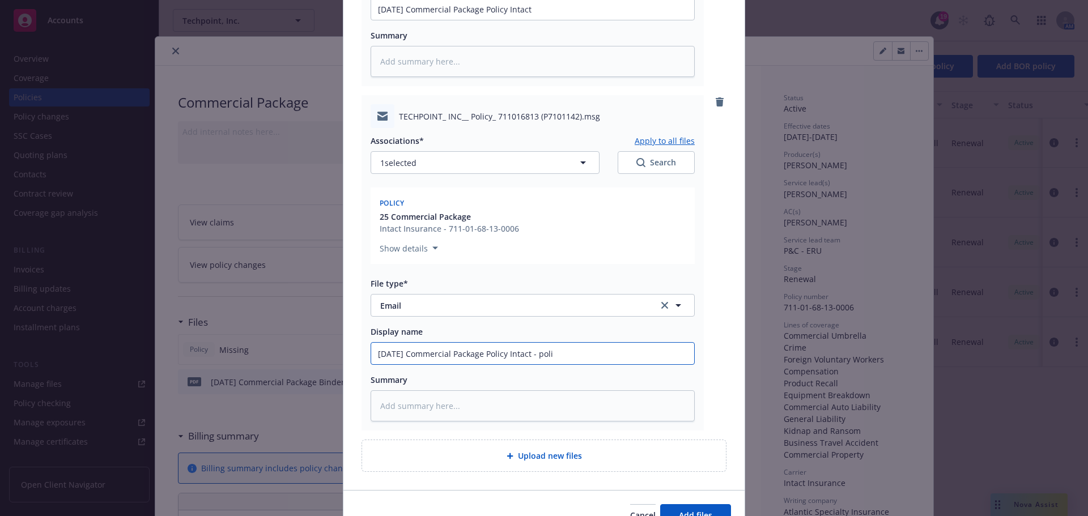
type textarea "x"
type input "8/21/2025 Commercial Package Policy Intact - polic"
type textarea "x"
type input "8/21/2025 Commercial Package Policy Intact - policy"
type textarea "x"
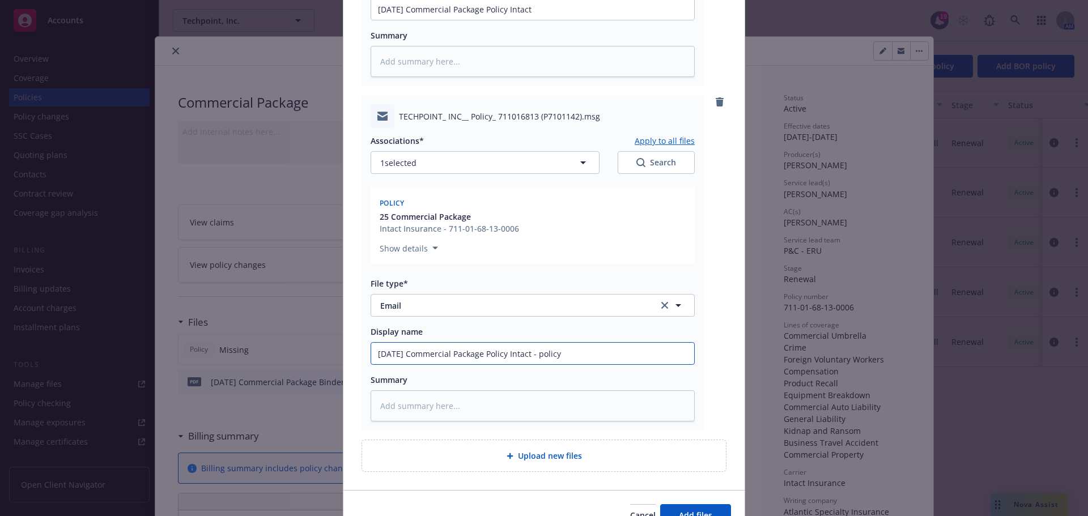
type input "8/21/2025 Commercial Package Policy Intact - policy r"
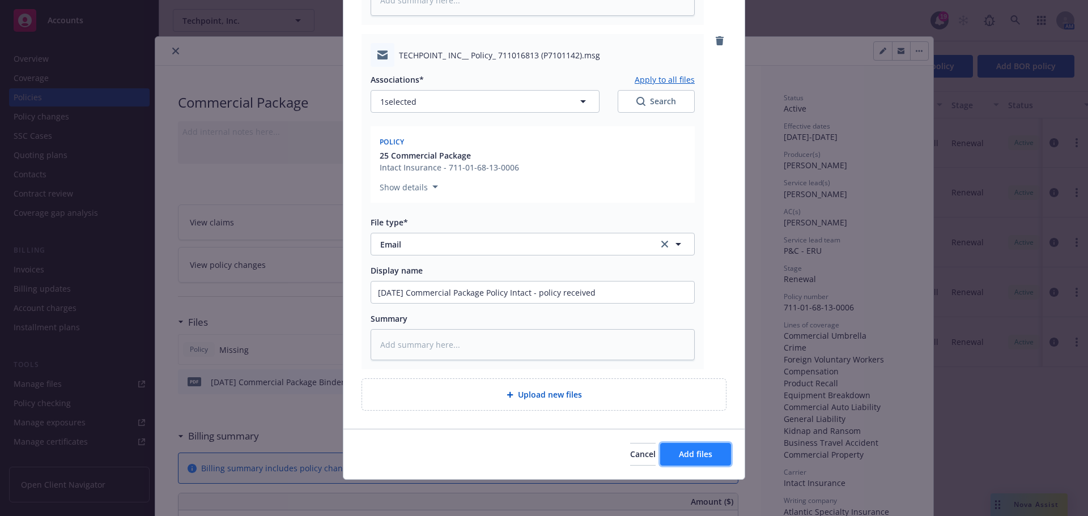
click at [693, 450] on span "Add files" at bounding box center [695, 454] width 33 height 11
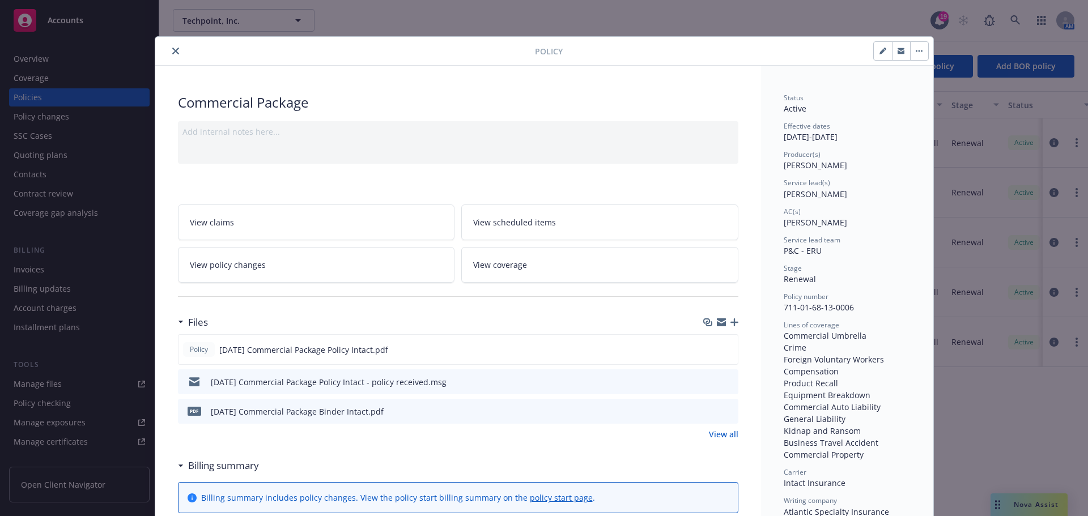
click at [175, 49] on button "close" at bounding box center [176, 51] width 14 height 14
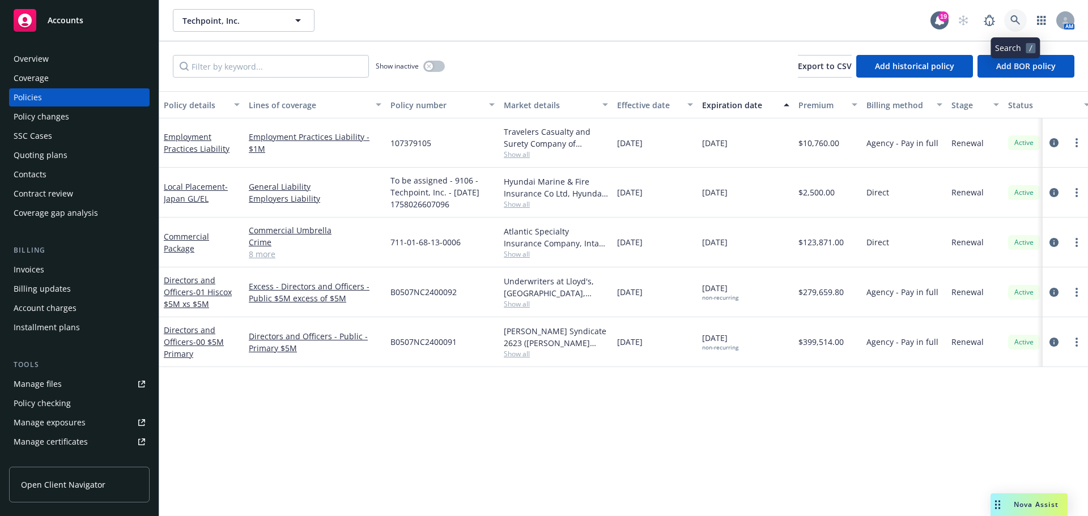
click at [1016, 18] on icon at bounding box center [1015, 20] width 10 height 10
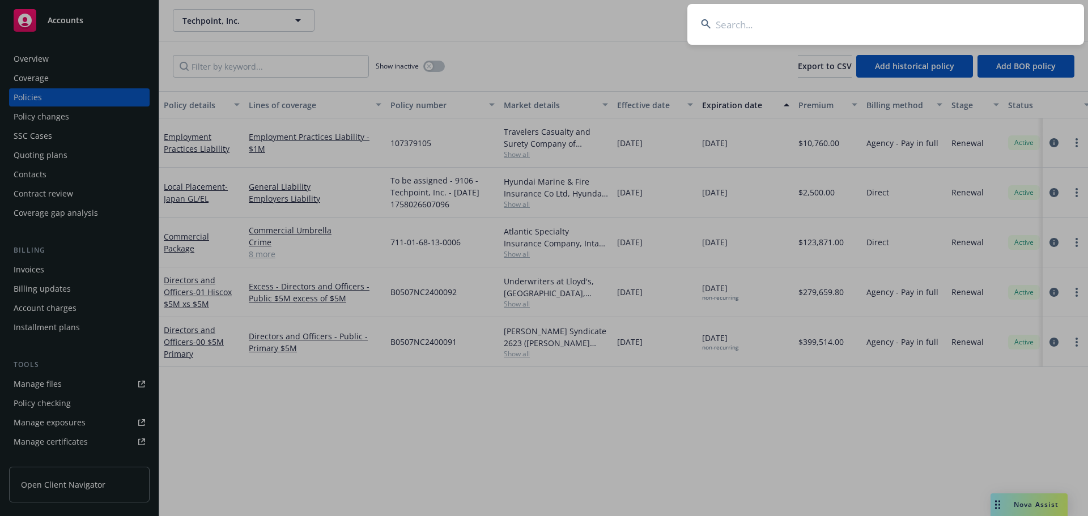
click at [727, 25] on input at bounding box center [885, 24] width 396 height 41
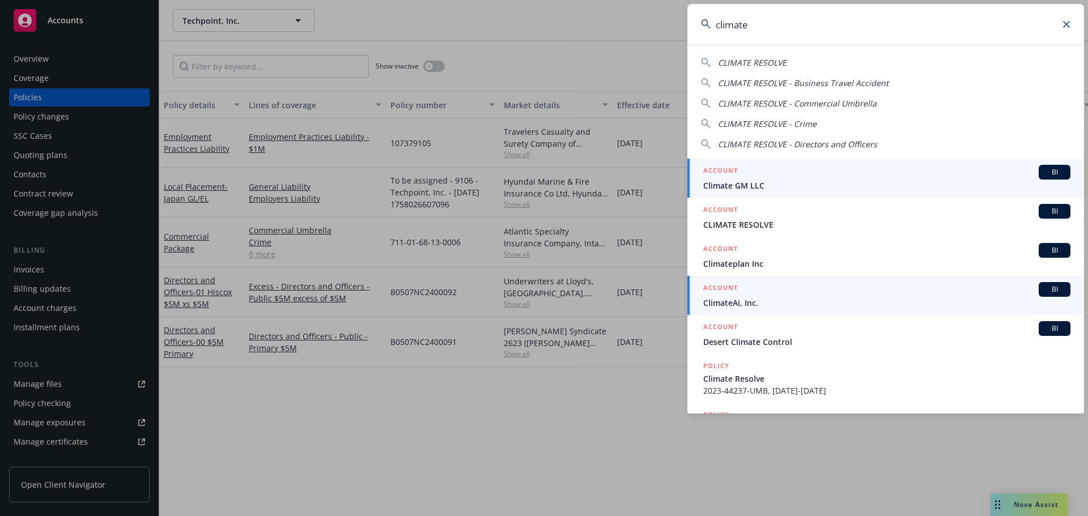
click at [728, 297] on span "ClimateAi, Inc." at bounding box center [886, 303] width 367 height 12
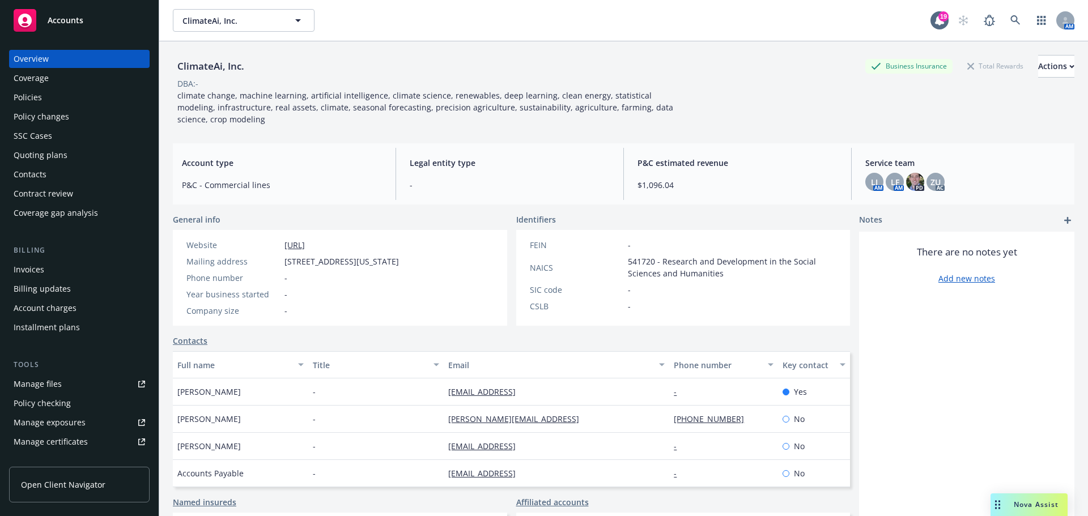
click at [40, 152] on div "Quoting plans" at bounding box center [41, 155] width 54 height 18
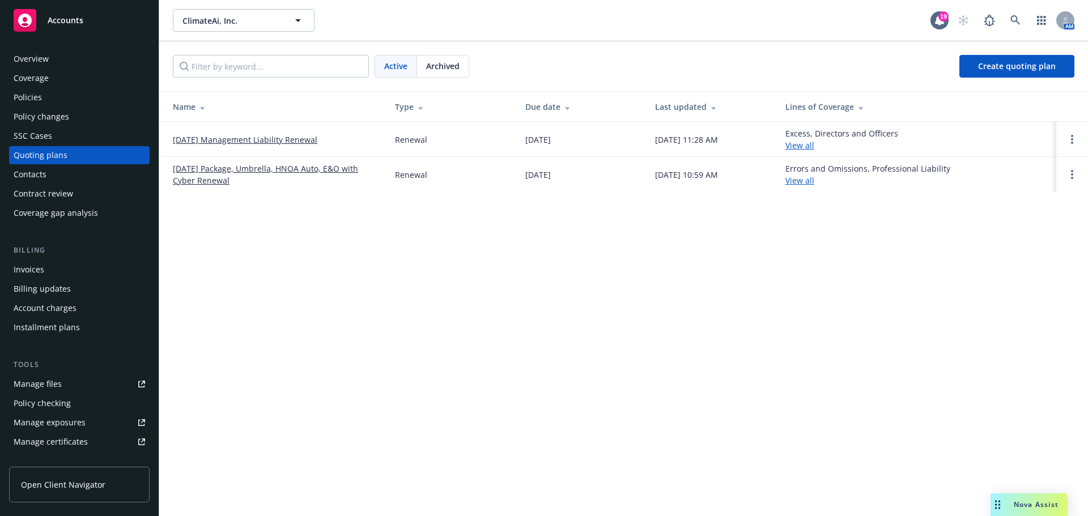
click at [263, 143] on link "09/13/25 Management Liability Renewal" at bounding box center [245, 140] width 144 height 12
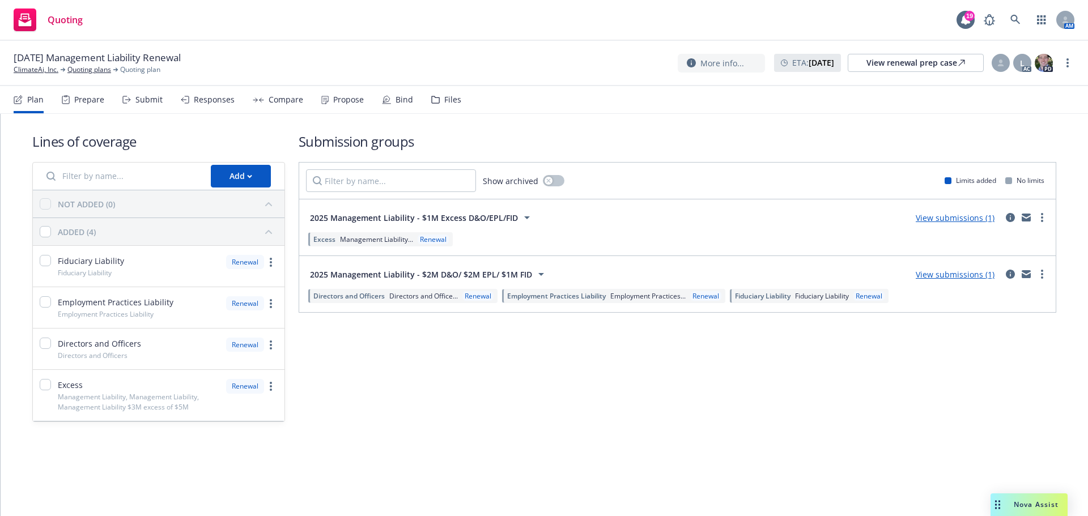
click at [404, 97] on div "Bind" at bounding box center [404, 99] width 18 height 9
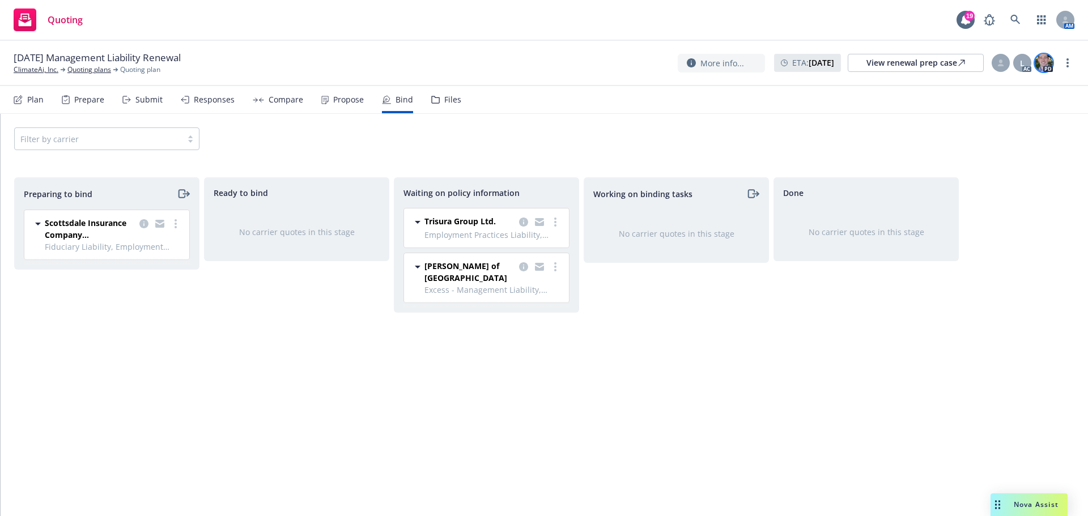
click at [1046, 63] on img at bounding box center [1043, 63] width 18 height 18
click at [662, 140] on div "Filter by carrier" at bounding box center [544, 138] width 1060 height 23
click at [140, 96] on div "Submit" at bounding box center [148, 99] width 27 height 9
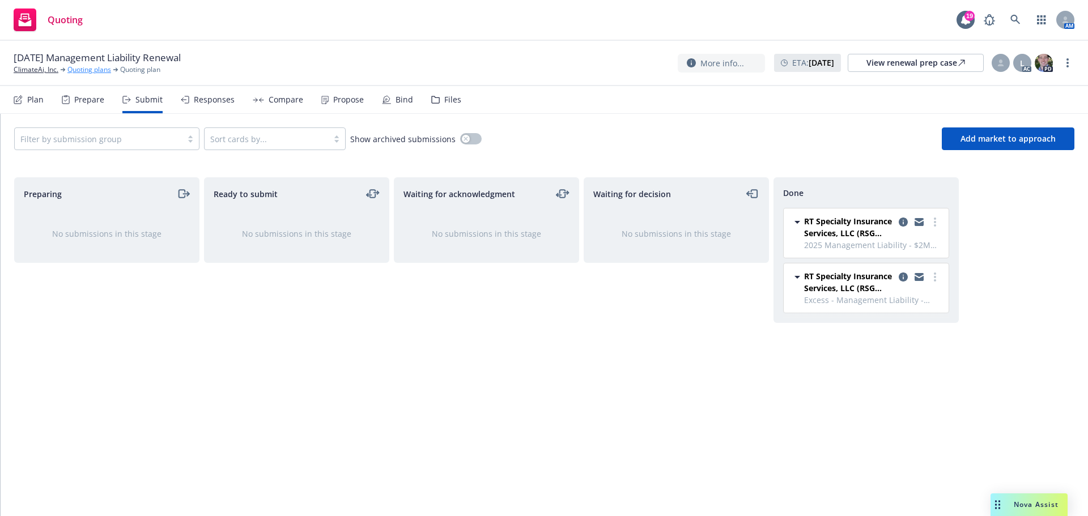
click at [86, 68] on link "Quoting plans" at bounding box center [89, 70] width 44 height 10
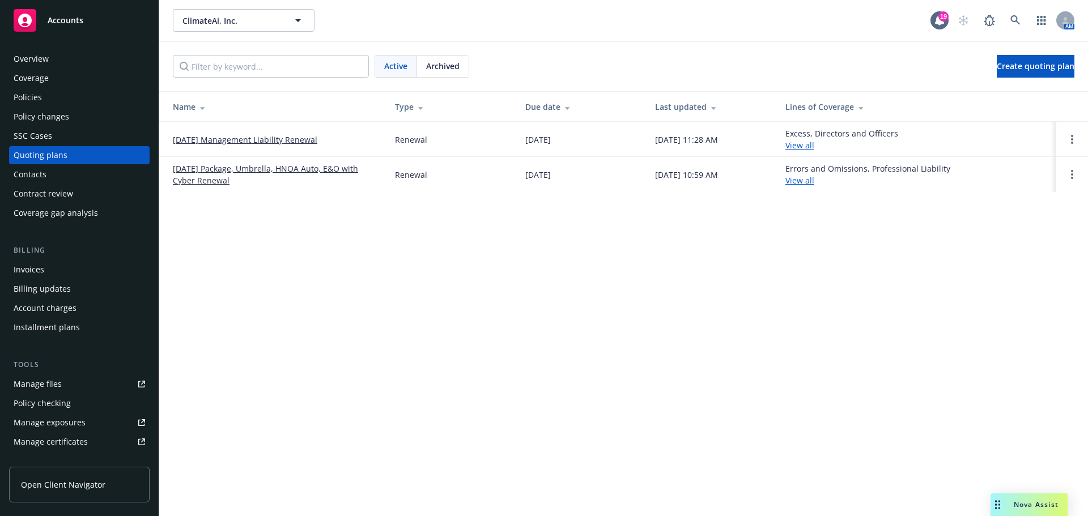
click at [226, 167] on link "[DATE] Package, Umbrella, HNOA Auto, E&O with Cyber Renewal" at bounding box center [275, 175] width 204 height 24
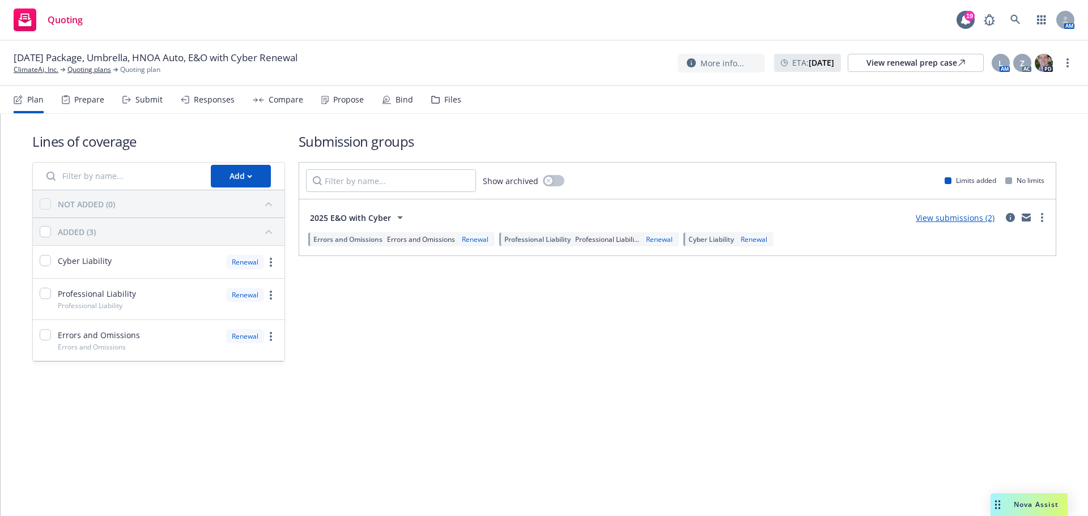
click at [395, 97] on div "Bind" at bounding box center [404, 99] width 18 height 9
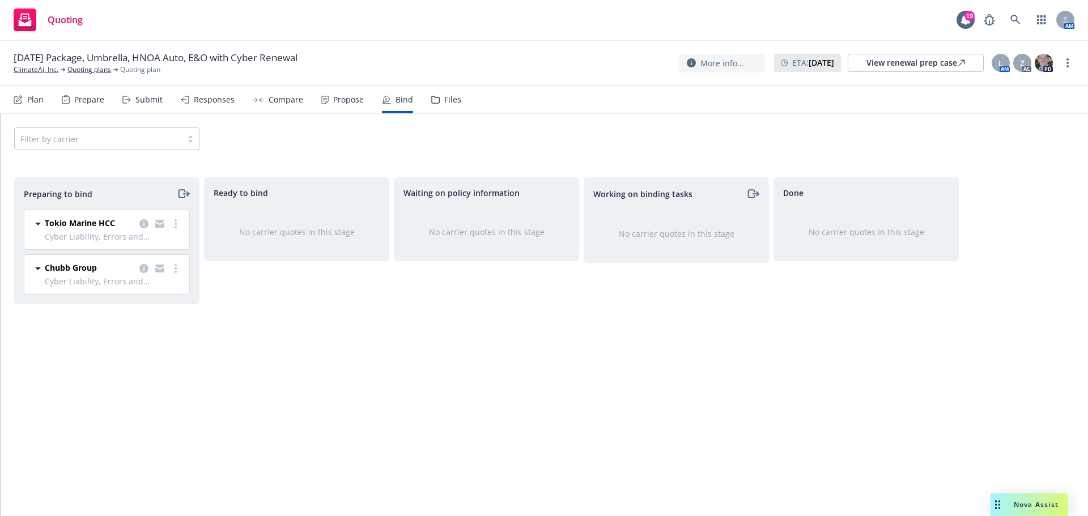
click at [146, 214] on div "Tokio Marine HCC Cyber Liability, Errors and Omissions [DATE] - [DATE] [DATE] 1…" at bounding box center [106, 229] width 165 height 39
click at [140, 225] on icon "copy logging email" at bounding box center [143, 223] width 9 height 9
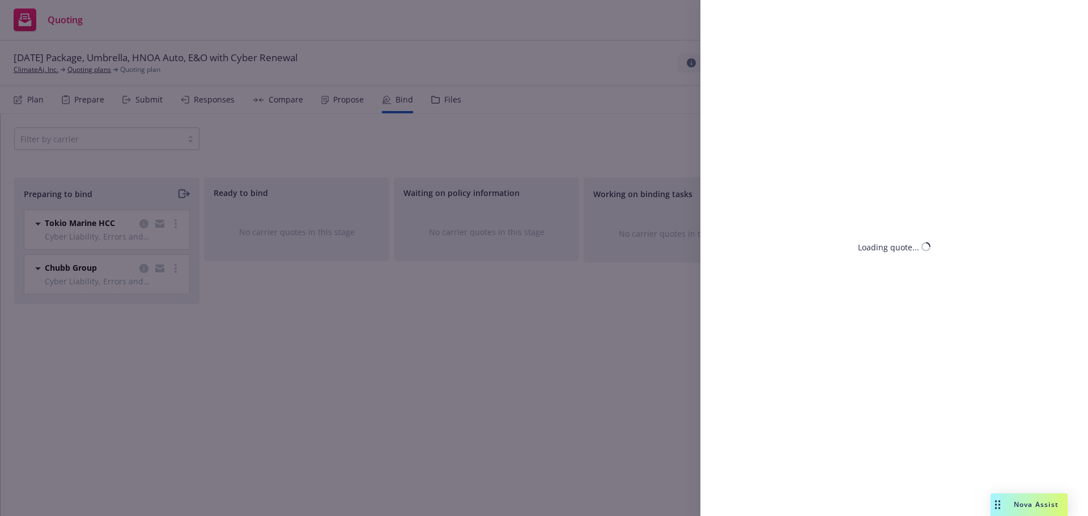
select select "CA"
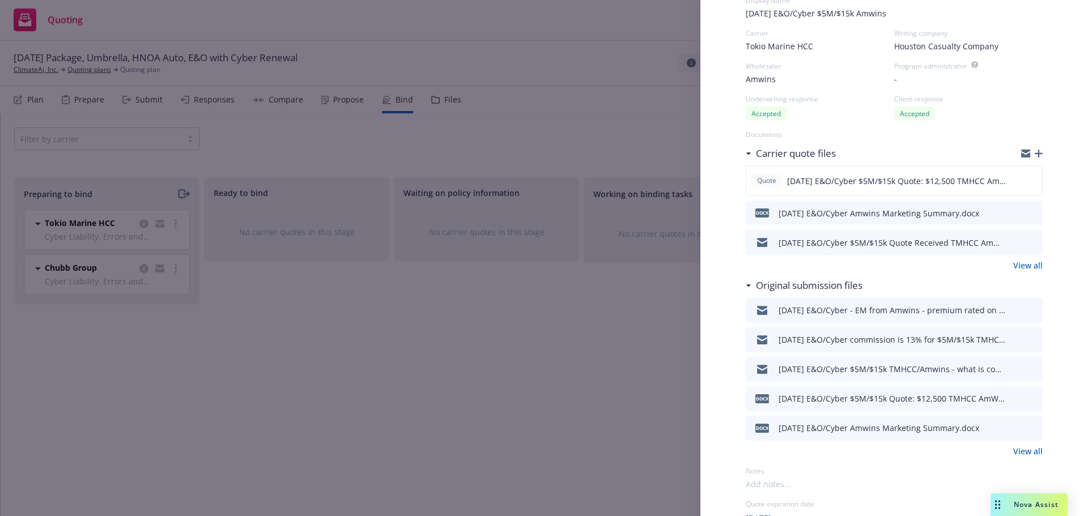
scroll to position [113, 0]
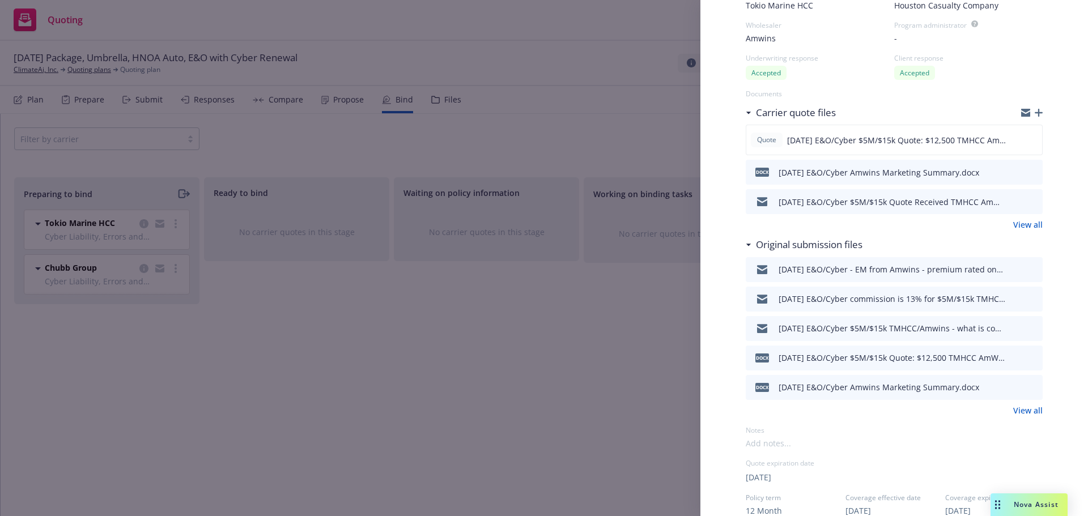
click at [1026, 266] on icon "preview file" at bounding box center [1031, 269] width 10 height 8
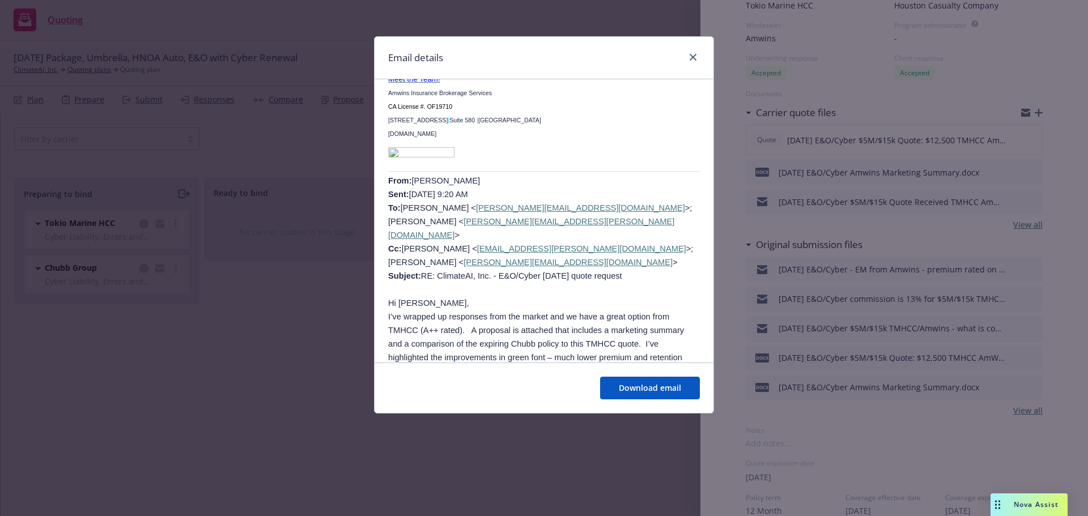
scroll to position [2662, 0]
click at [696, 57] on link "close" at bounding box center [693, 57] width 14 height 14
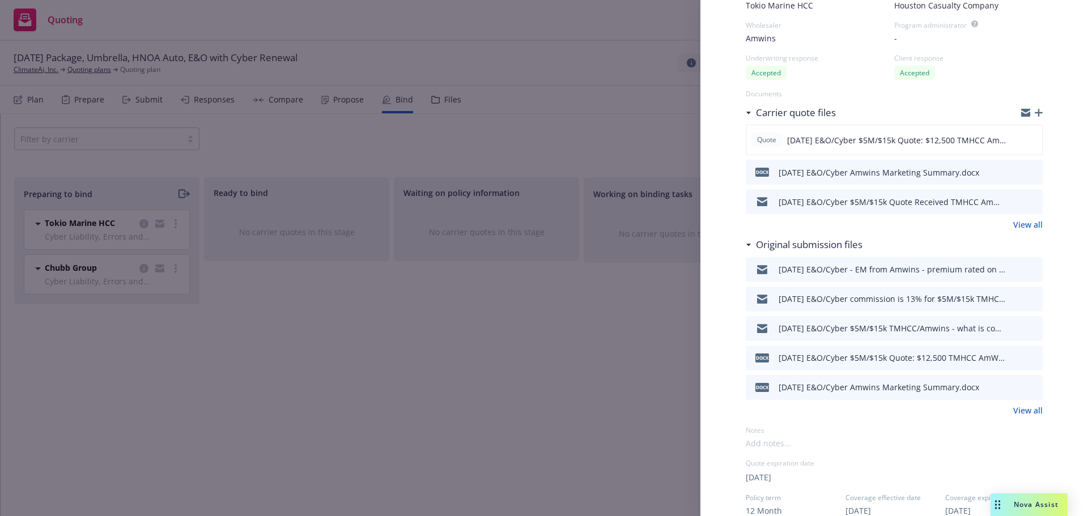
scroll to position [0, 0]
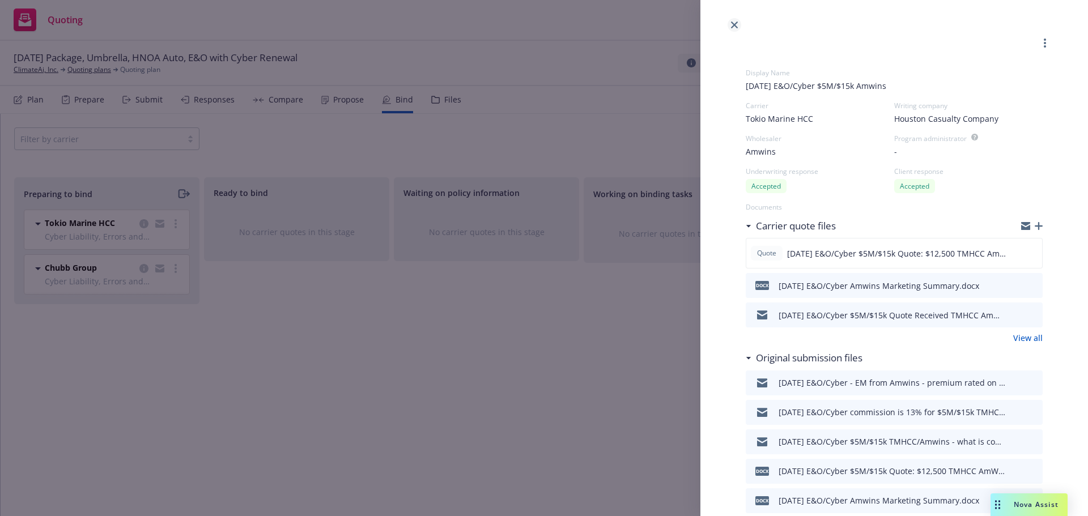
click at [735, 26] on icon "close" at bounding box center [734, 25] width 7 height 7
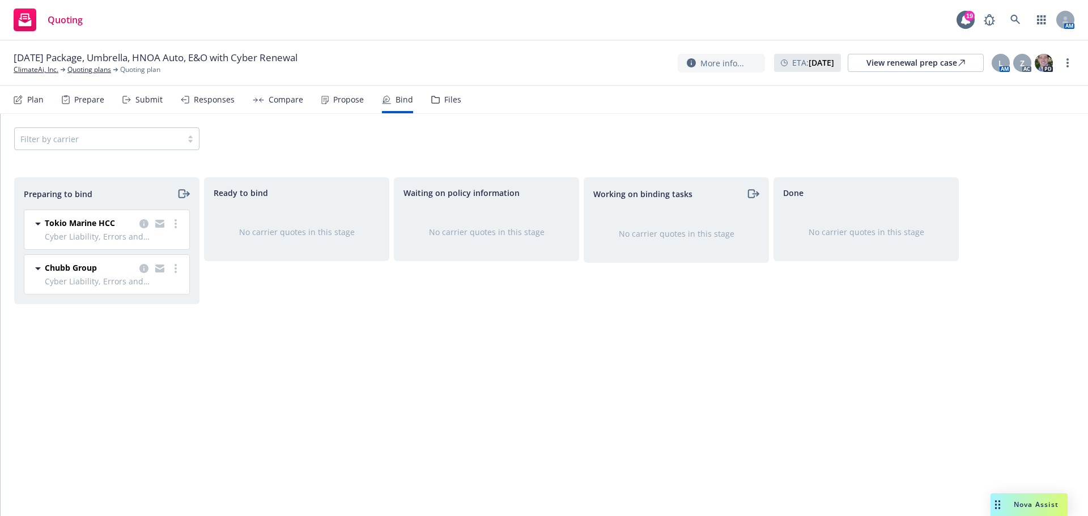
click at [342, 96] on div "Propose" at bounding box center [348, 99] width 31 height 9
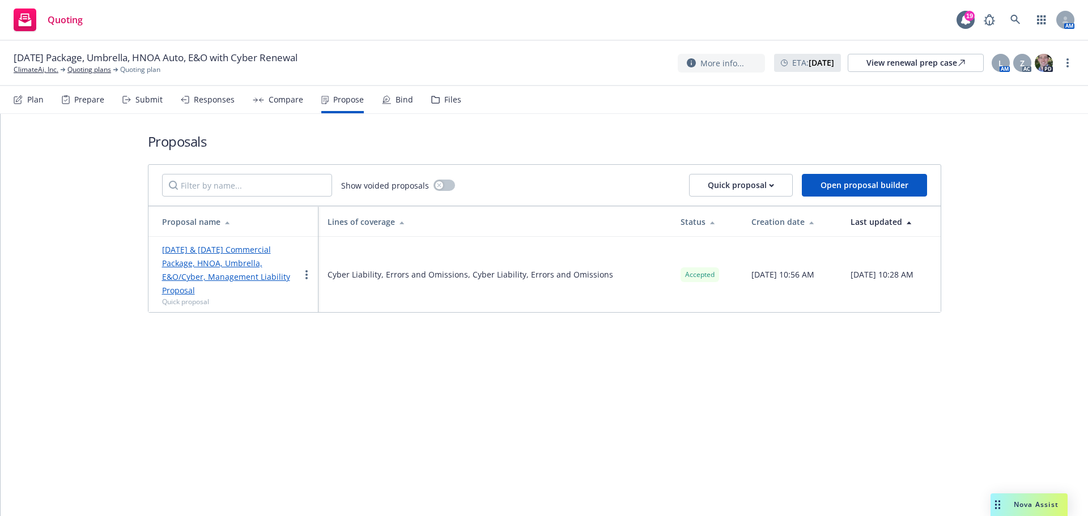
click at [404, 98] on div "Bind" at bounding box center [404, 99] width 18 height 9
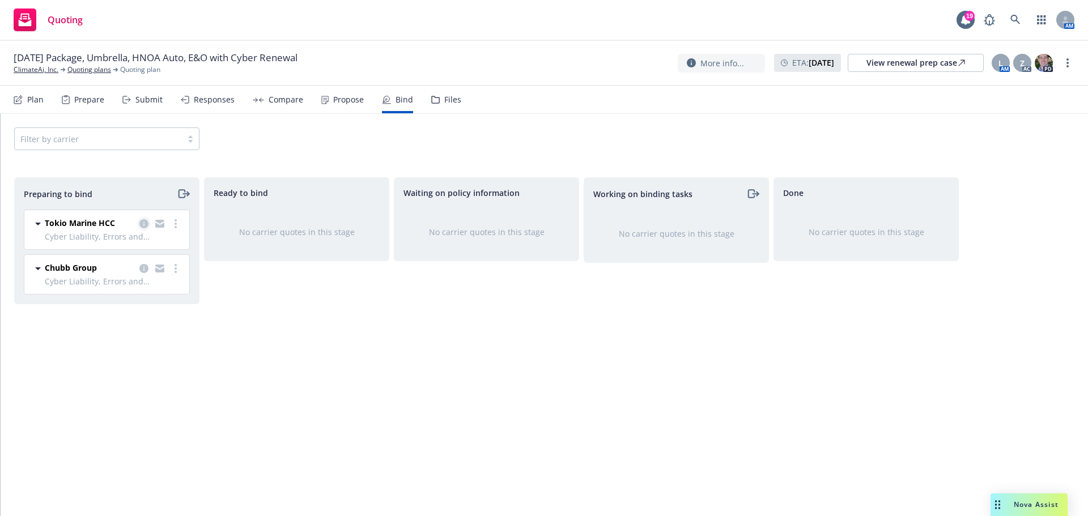
click at [144, 223] on icon "copy logging email" at bounding box center [143, 223] width 9 height 9
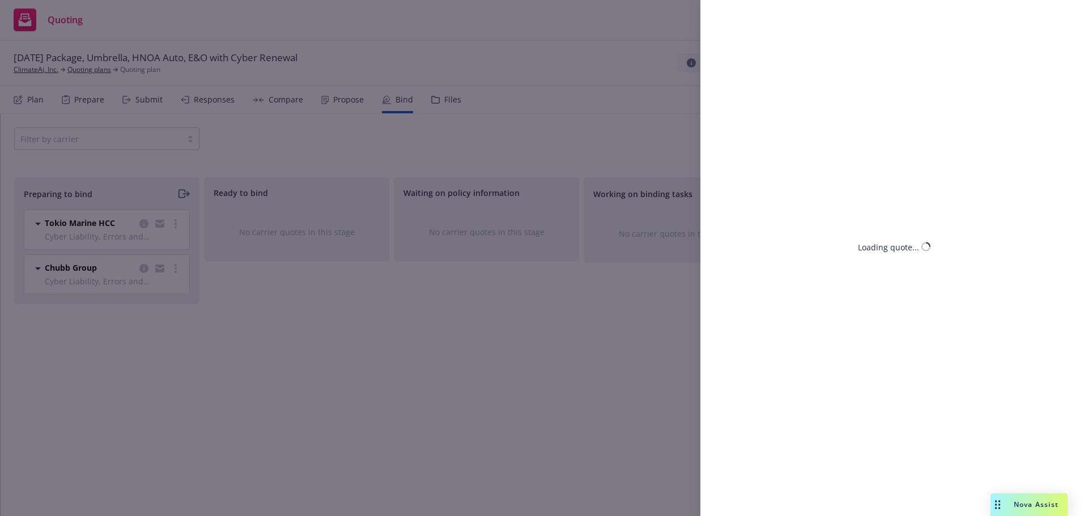
select select "CA"
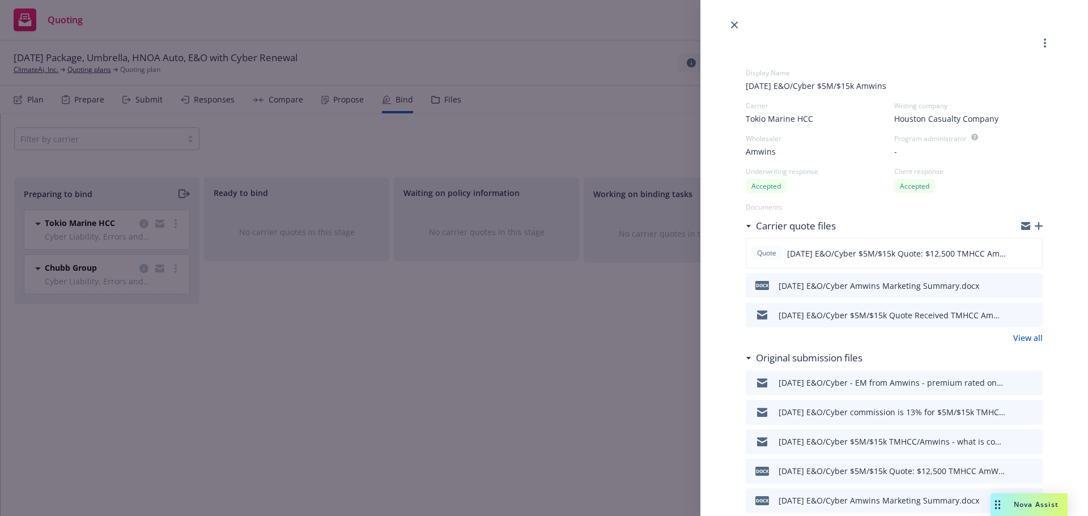
click at [1026, 381] on icon "preview file" at bounding box center [1031, 382] width 10 height 8
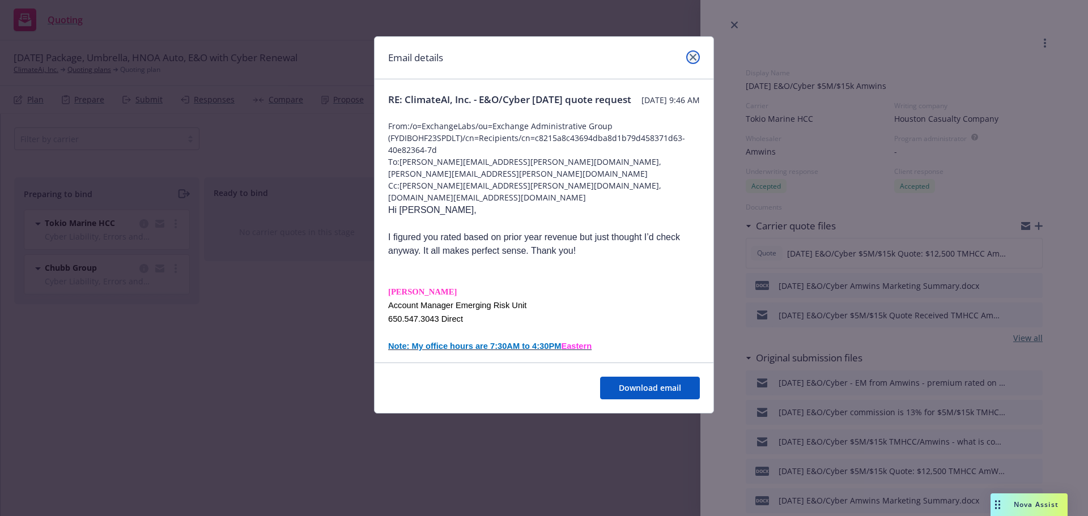
click at [693, 59] on icon "close" at bounding box center [692, 57] width 7 height 7
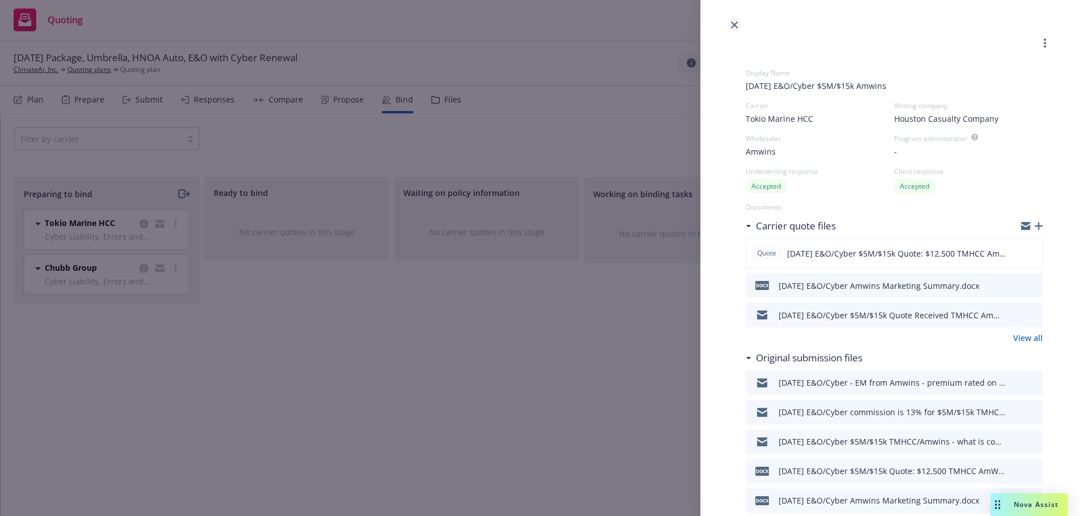
click at [729, 21] on link "close" at bounding box center [734, 25] width 14 height 14
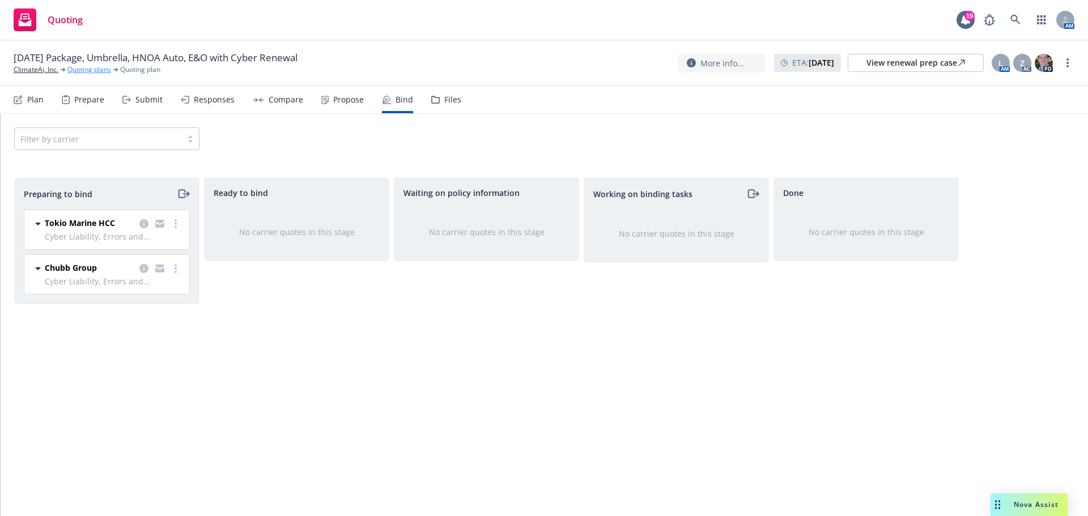
click at [86, 70] on link "Quoting plans" at bounding box center [89, 70] width 44 height 10
